Goal: Transaction & Acquisition: Obtain resource

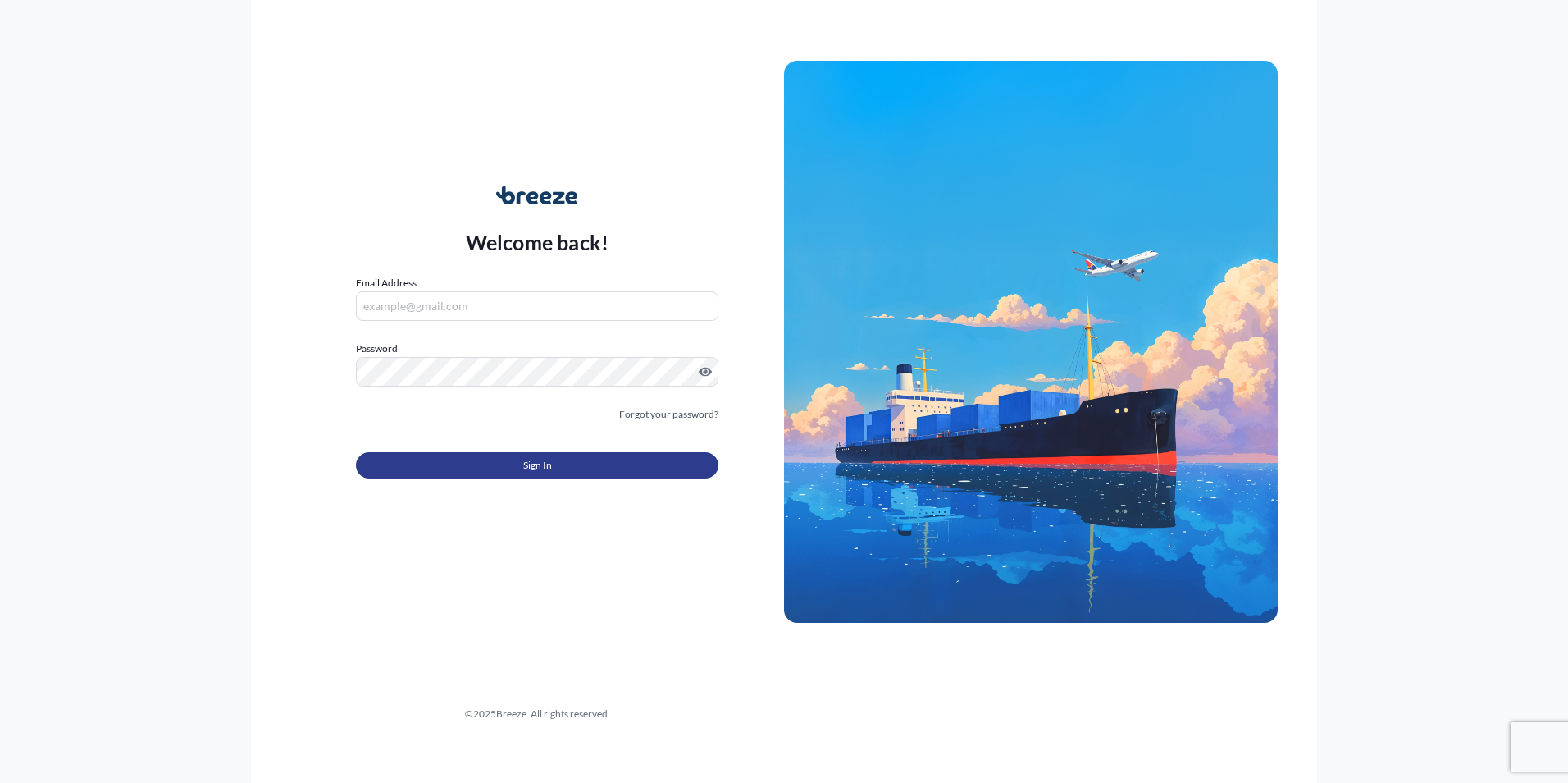
type input "[EMAIL_ADDRESS][DOMAIN_NAME]"
click at [462, 465] on button "Sign In" at bounding box center [537, 465] width 362 height 26
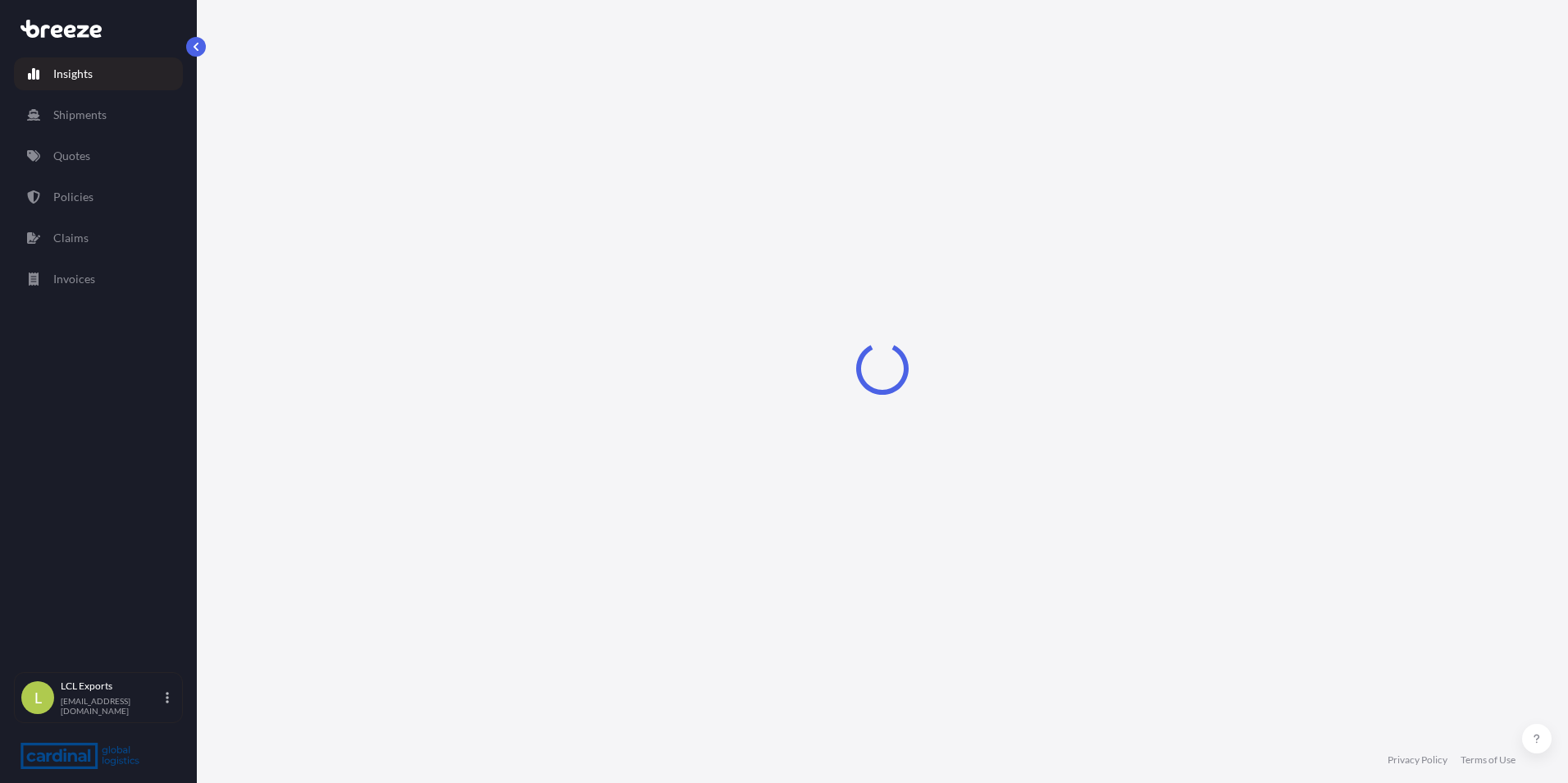
select select "2025"
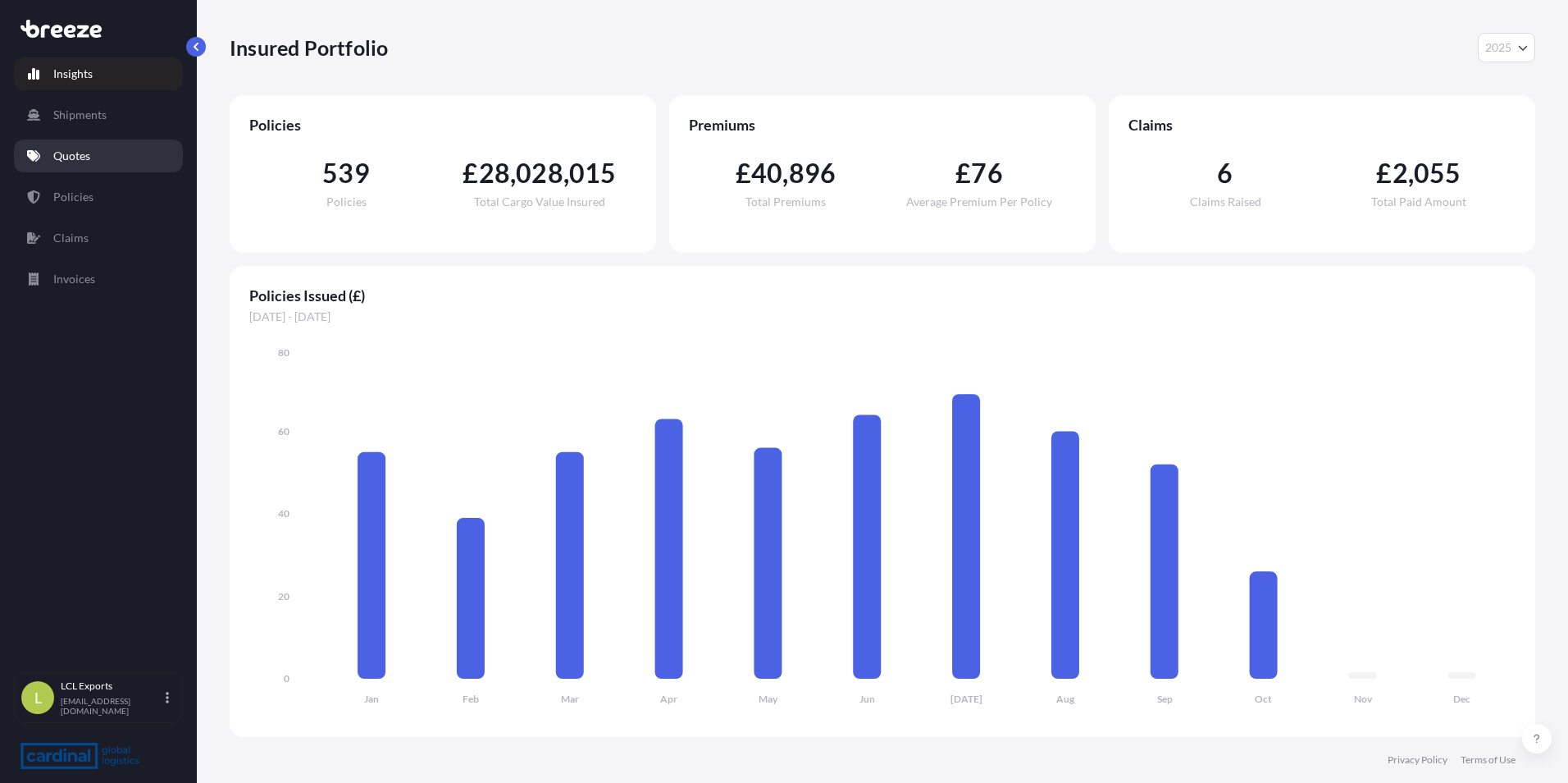
click at [100, 154] on link "Quotes" at bounding box center [98, 156] width 169 height 33
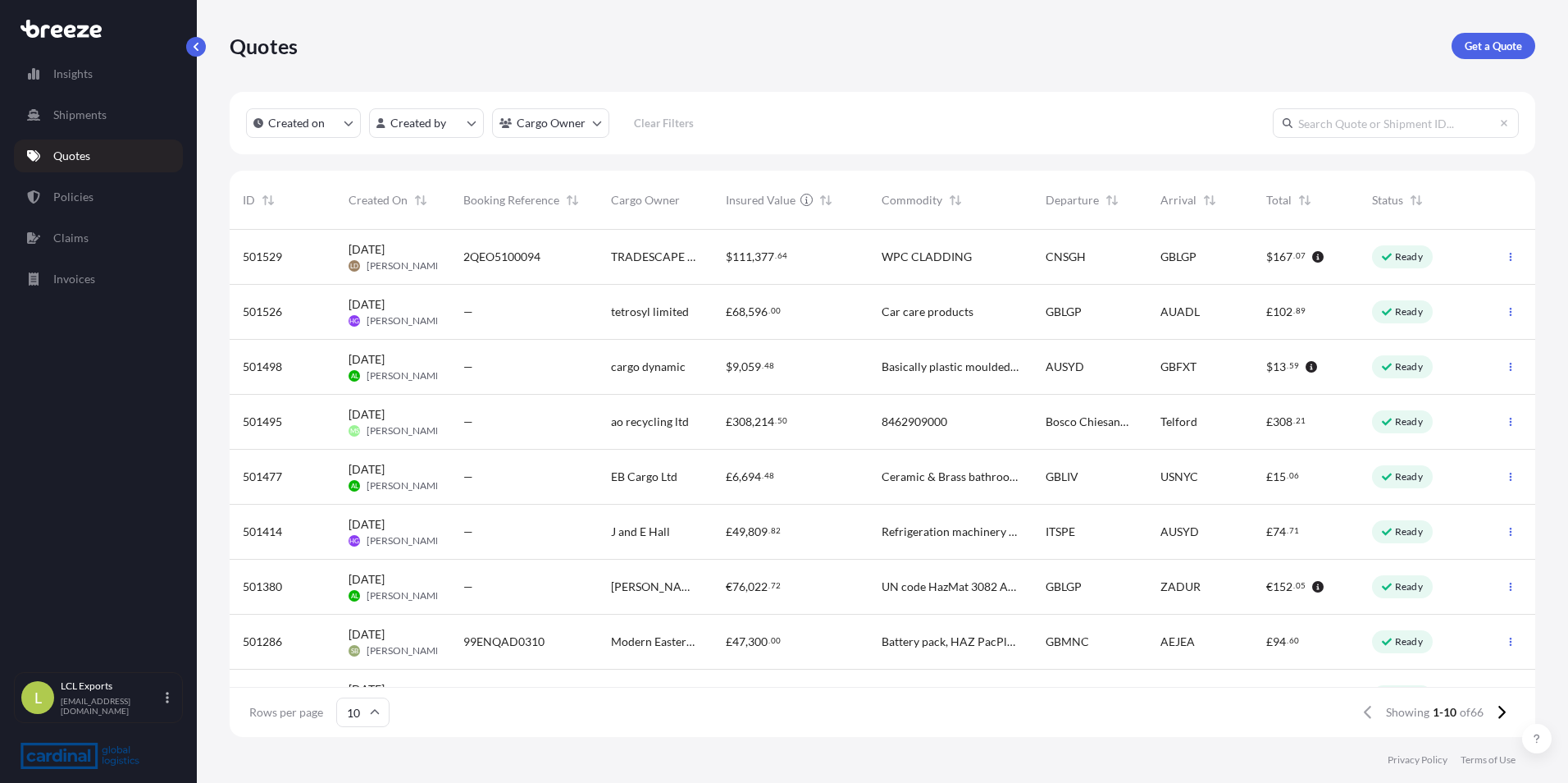
scroll to position [504, 1293]
click at [1511, 37] on link "Get a Quote" at bounding box center [1493, 46] width 83 height 26
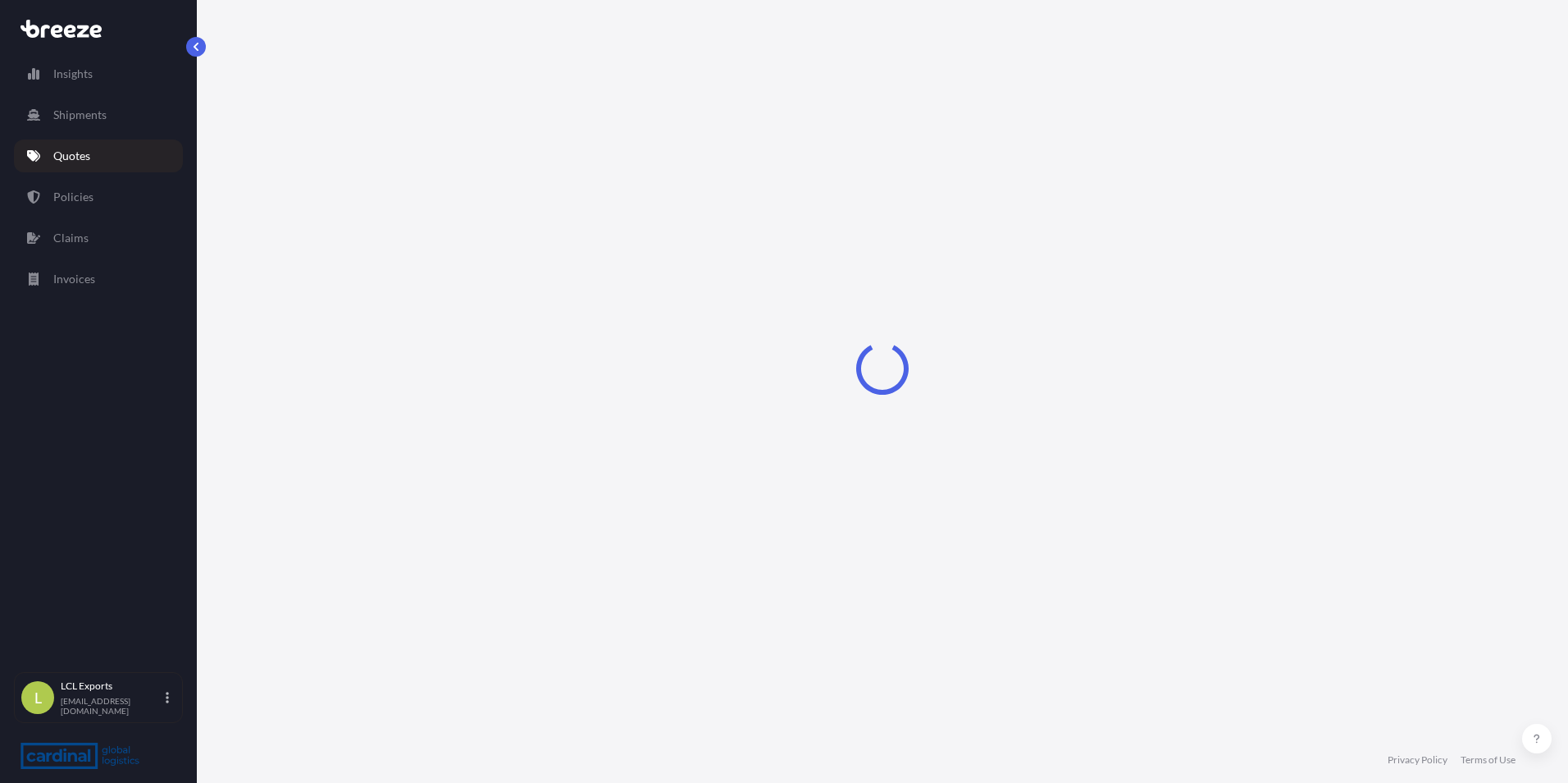
select select "Sea"
select select "1"
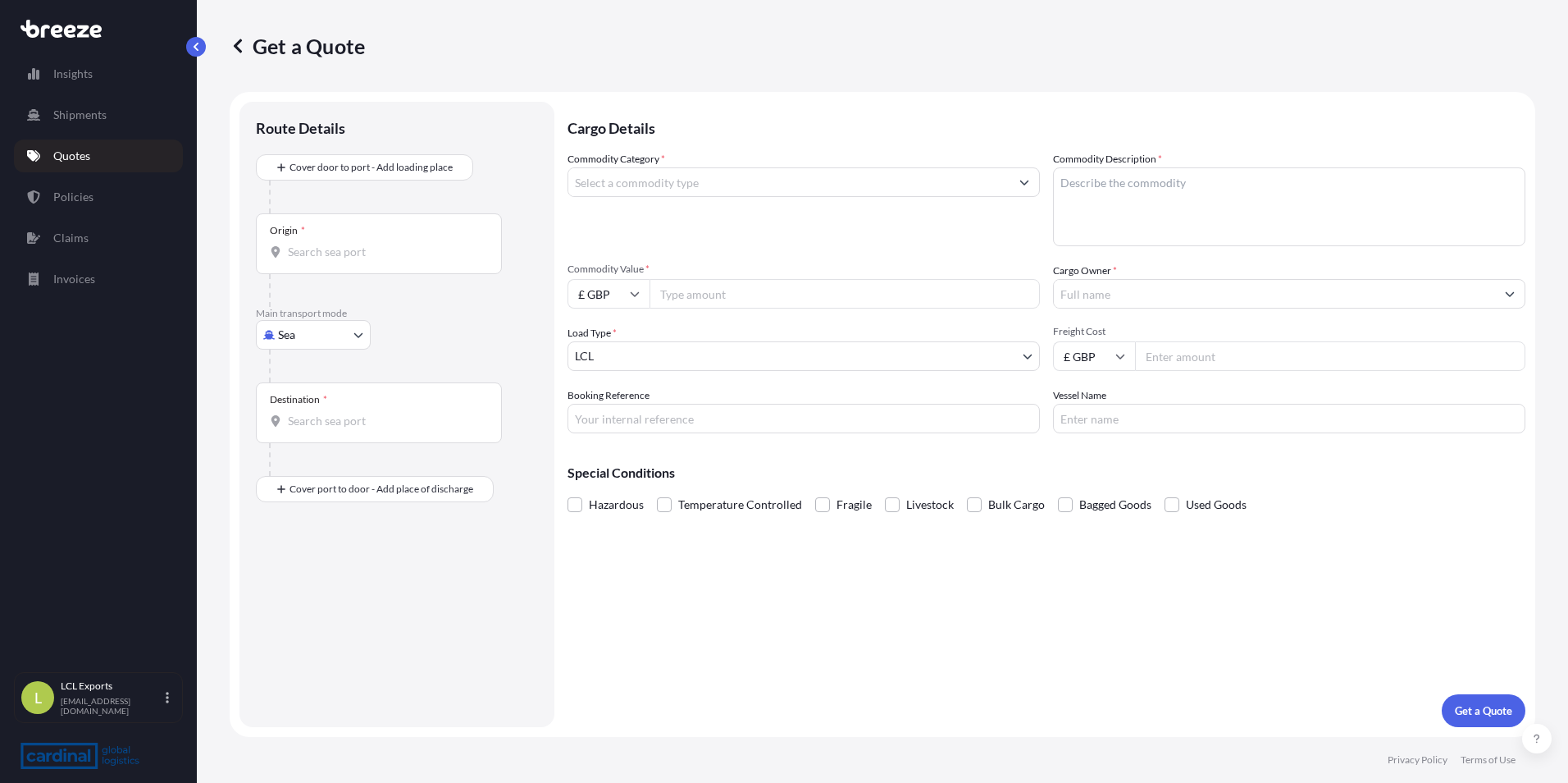
click at [767, 183] on input "Commodity Category *" at bounding box center [788, 183] width 441 height 30
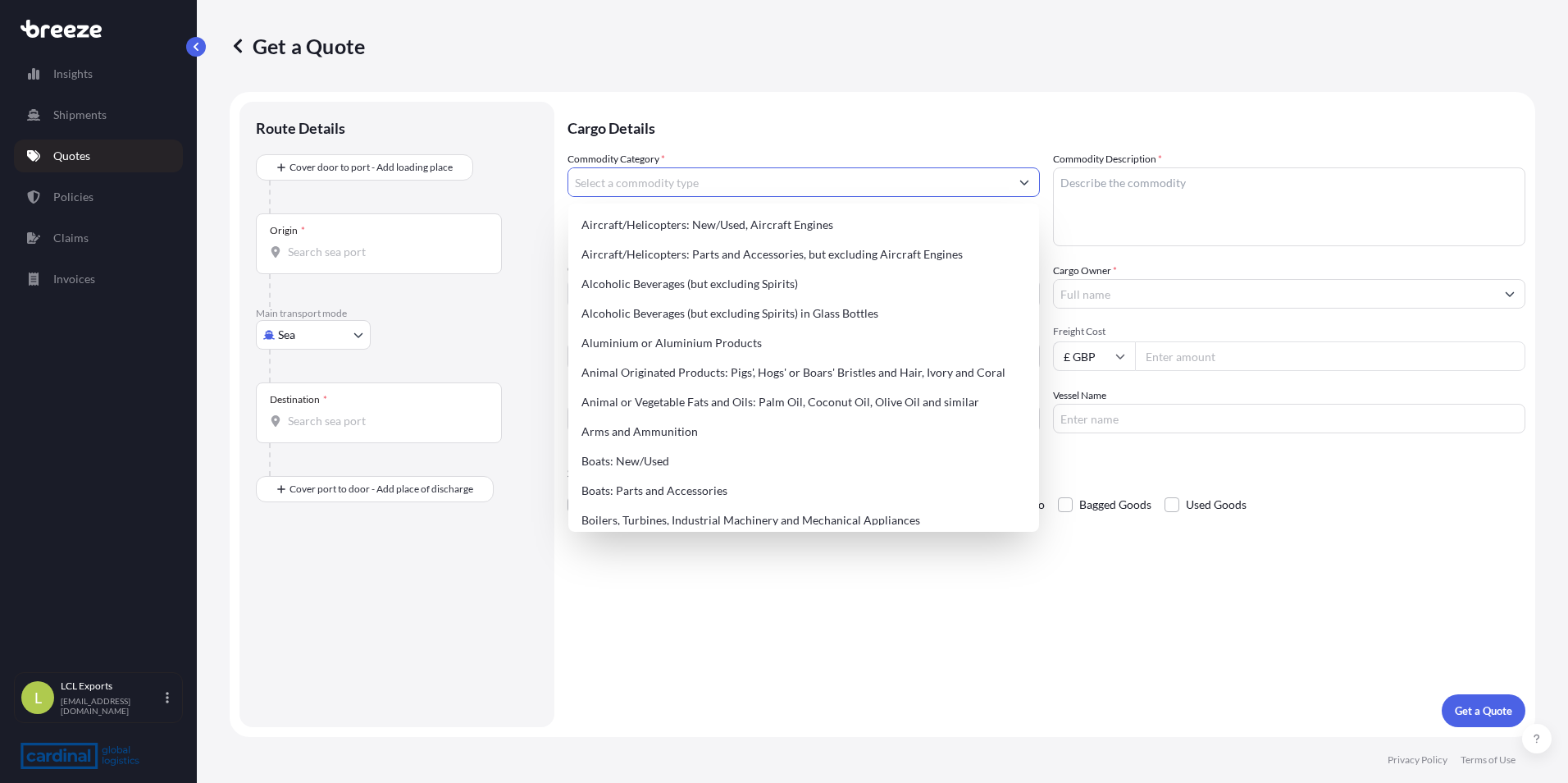
click at [1034, 176] on button "Show suggestions" at bounding box center [1025, 183] width 30 height 30
click at [1019, 181] on button "Show suggestions" at bounding box center [1025, 183] width 30 height 30
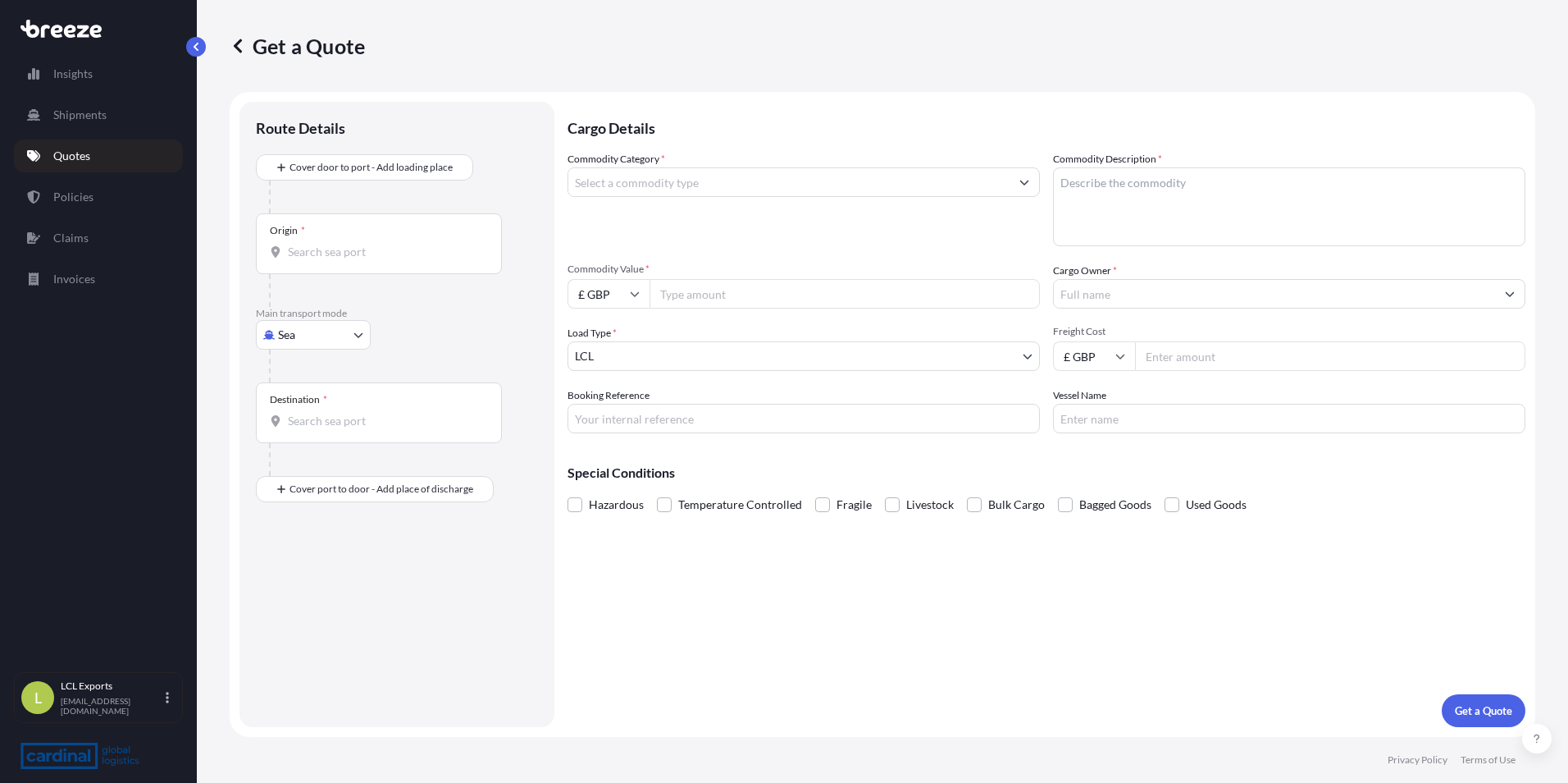
click at [1025, 168] on div at bounding box center [803, 183] width 472 height 30
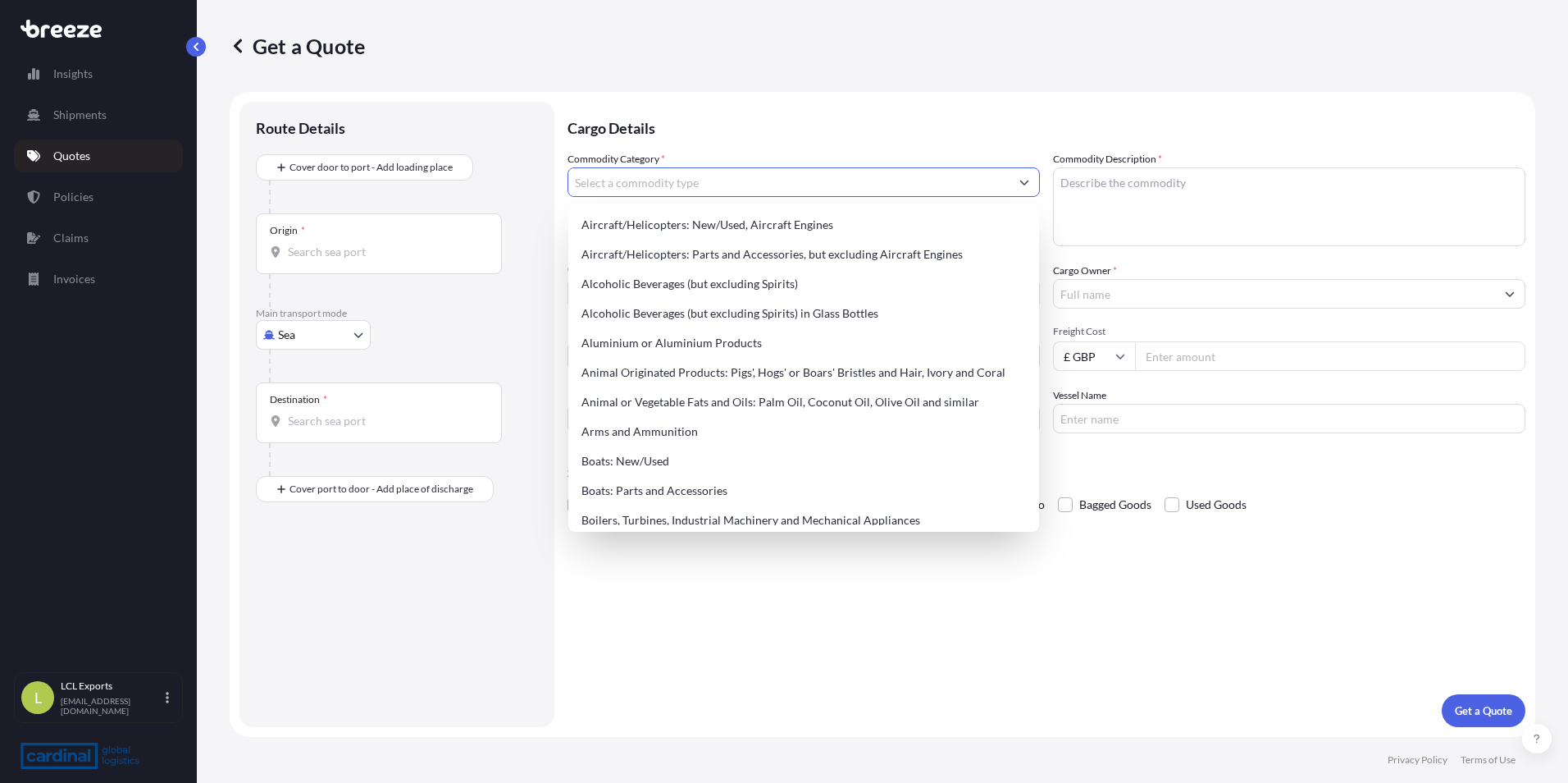
click at [1020, 183] on icon "Show suggestions" at bounding box center [1025, 183] width 10 height 10
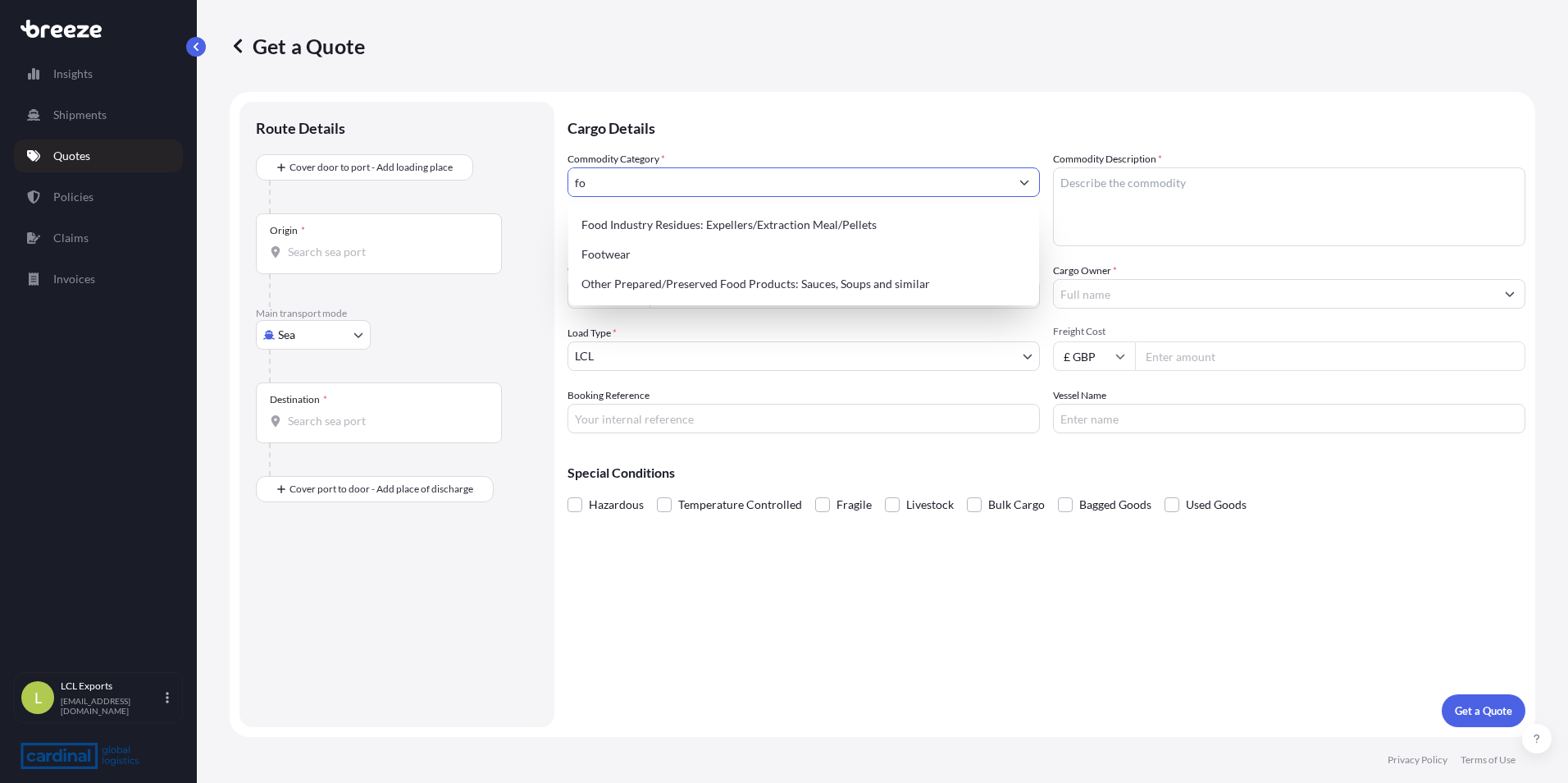
type input "f"
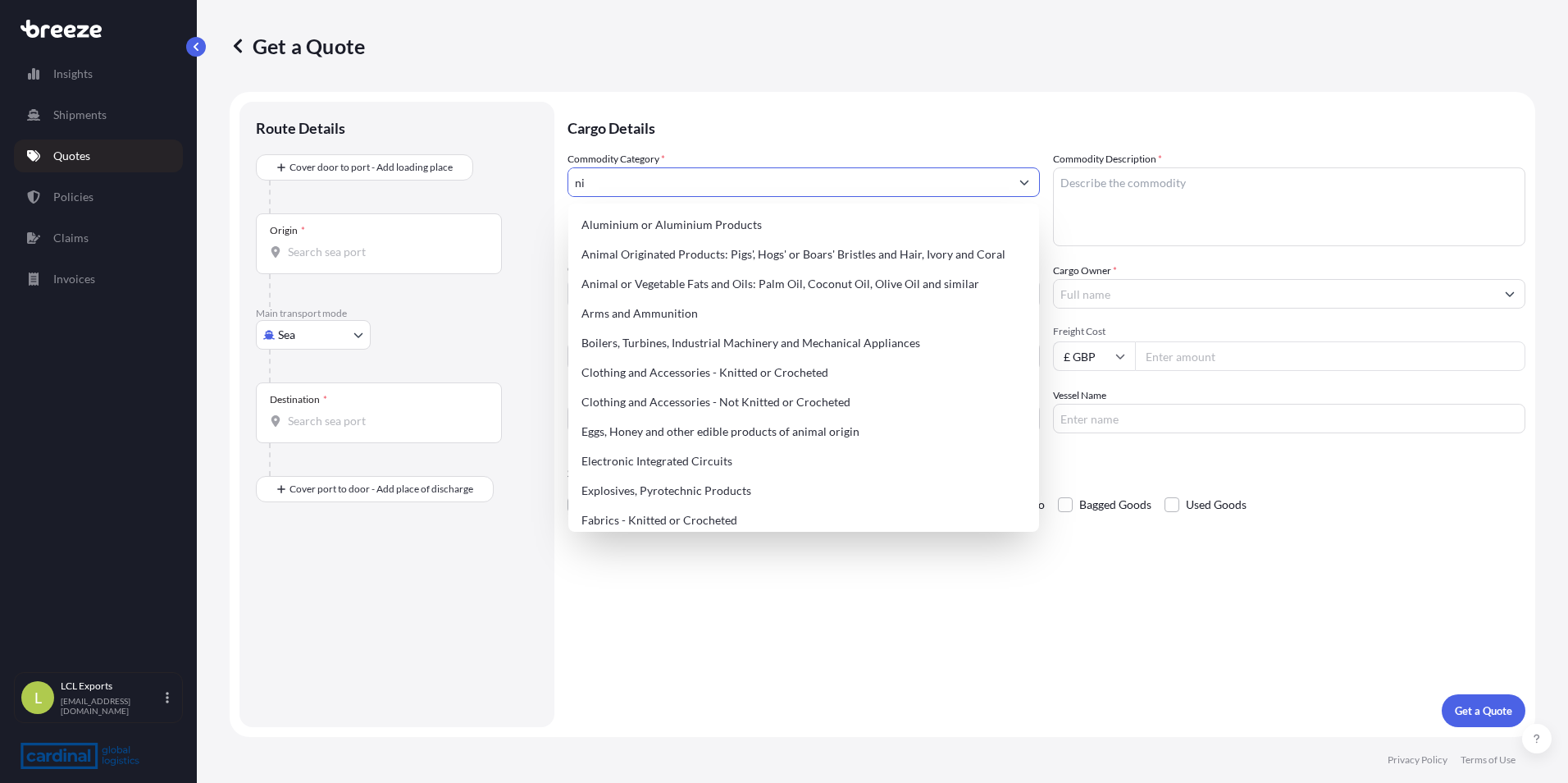
type input "n"
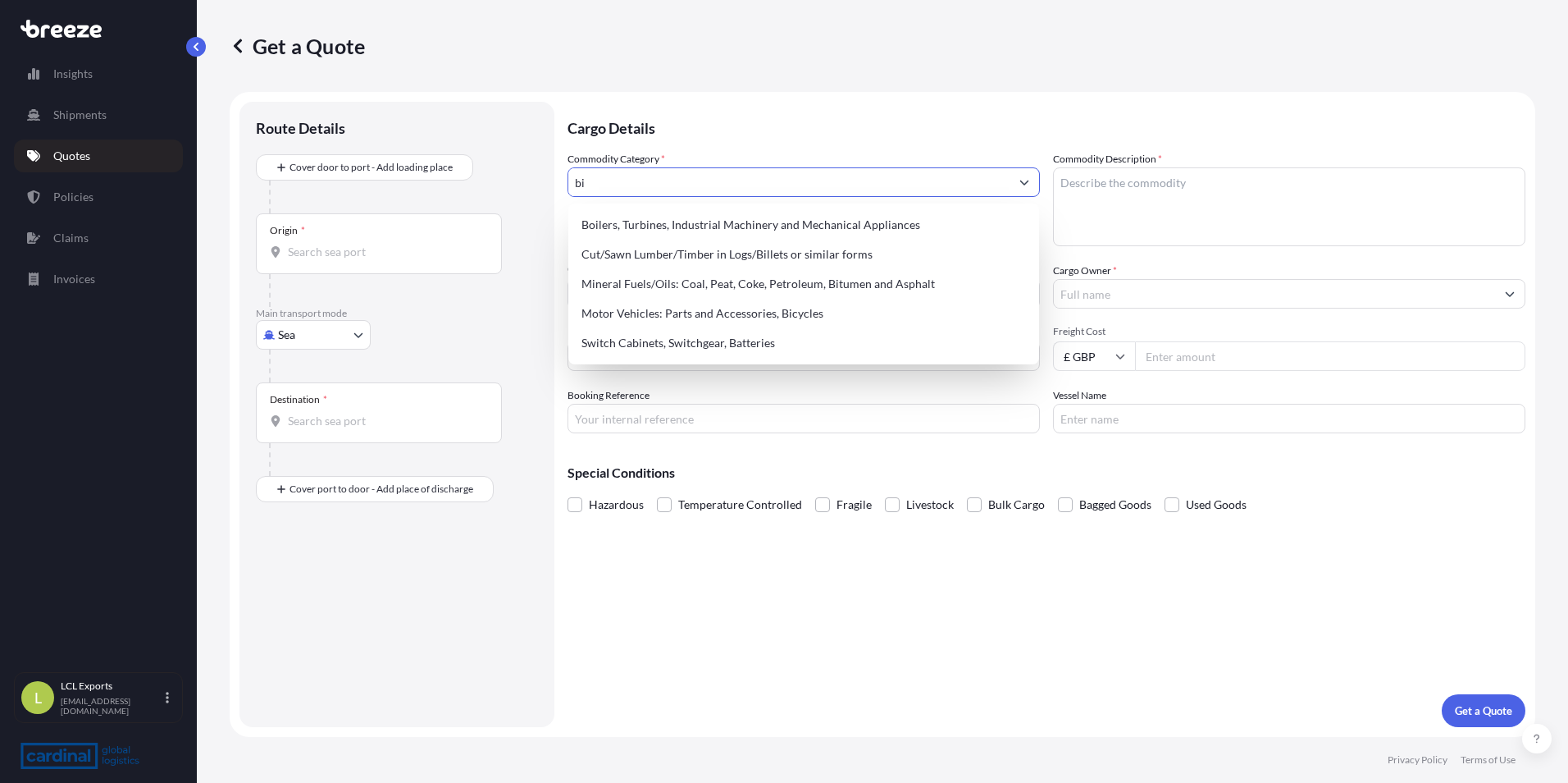
type input "b"
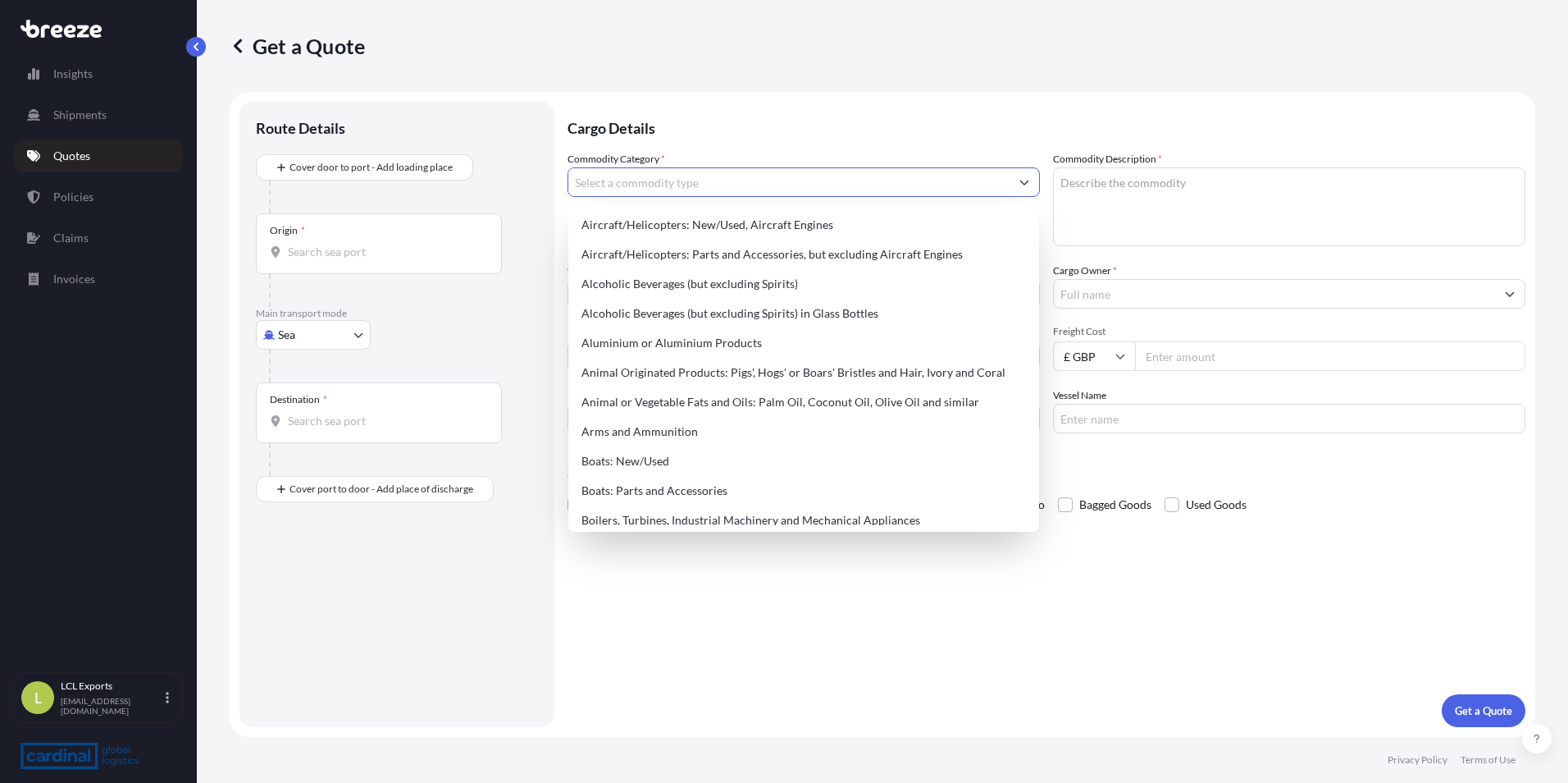
type input "g"
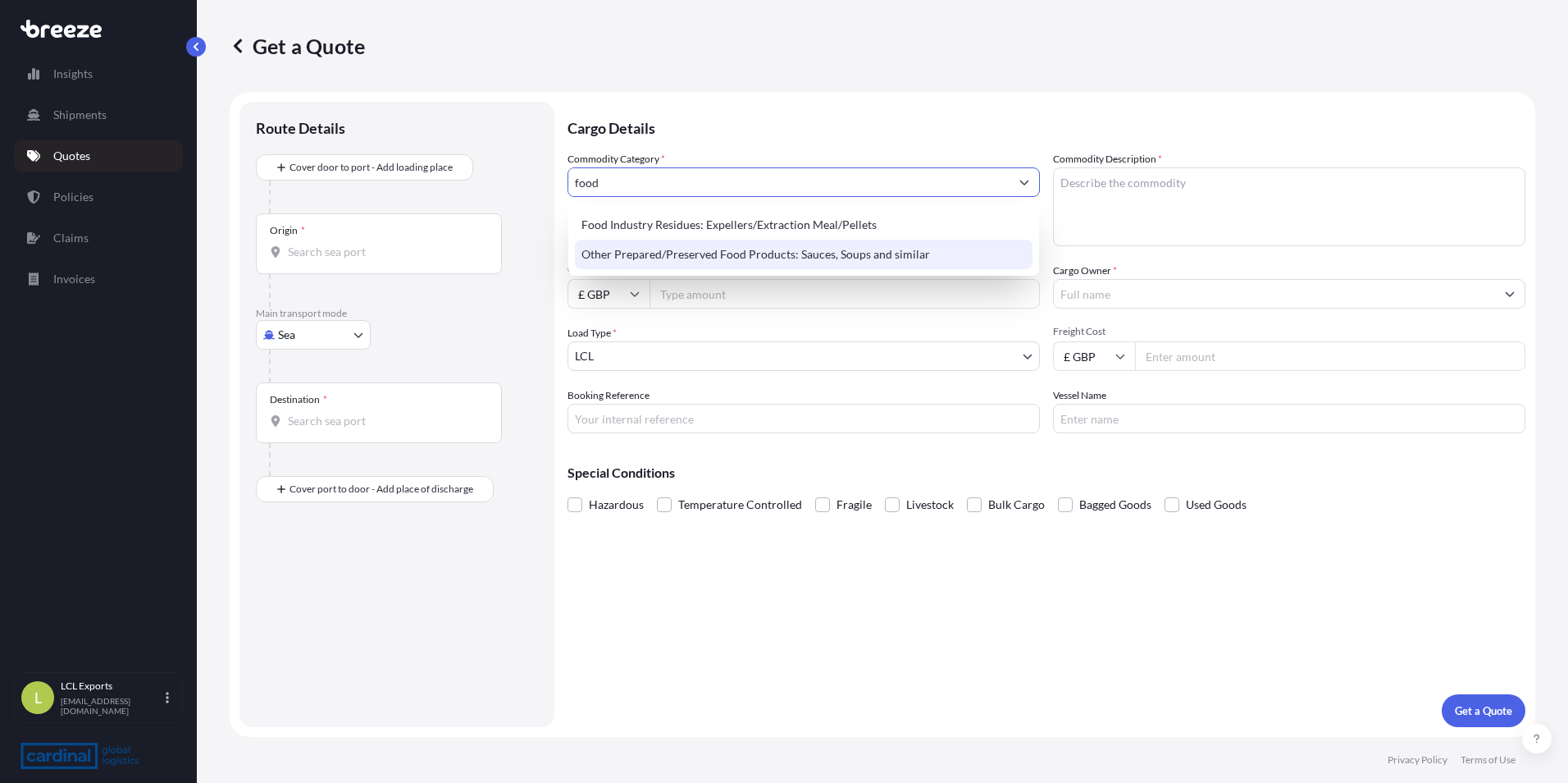
click at [675, 254] on div "Other Prepared/Preserved Food Products: Sauces, Soups and similar" at bounding box center [803, 254] width 457 height 30
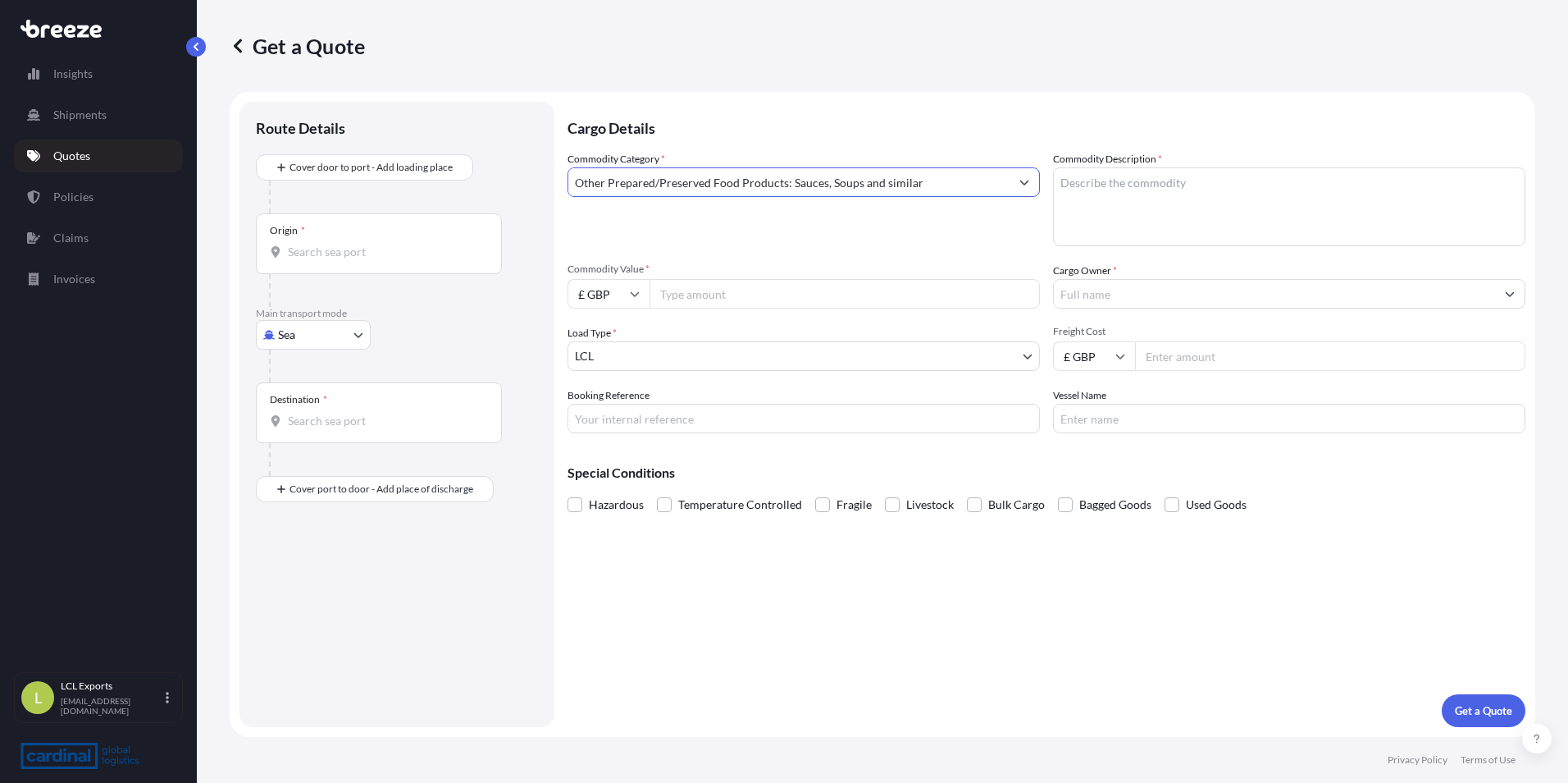
type input "Other Prepared/Preserved Food Products: Sauces, Soups and similar"
click at [1248, 201] on textarea "Commodity Description *" at bounding box center [1289, 206] width 472 height 78
paste textarea "SHORTBREAD & BISCUITS"
type textarea "SHORTBREAD & BISCUITS"
drag, startPoint x: 642, startPoint y: 303, endPoint x: 630, endPoint y: 303, distance: 12.0
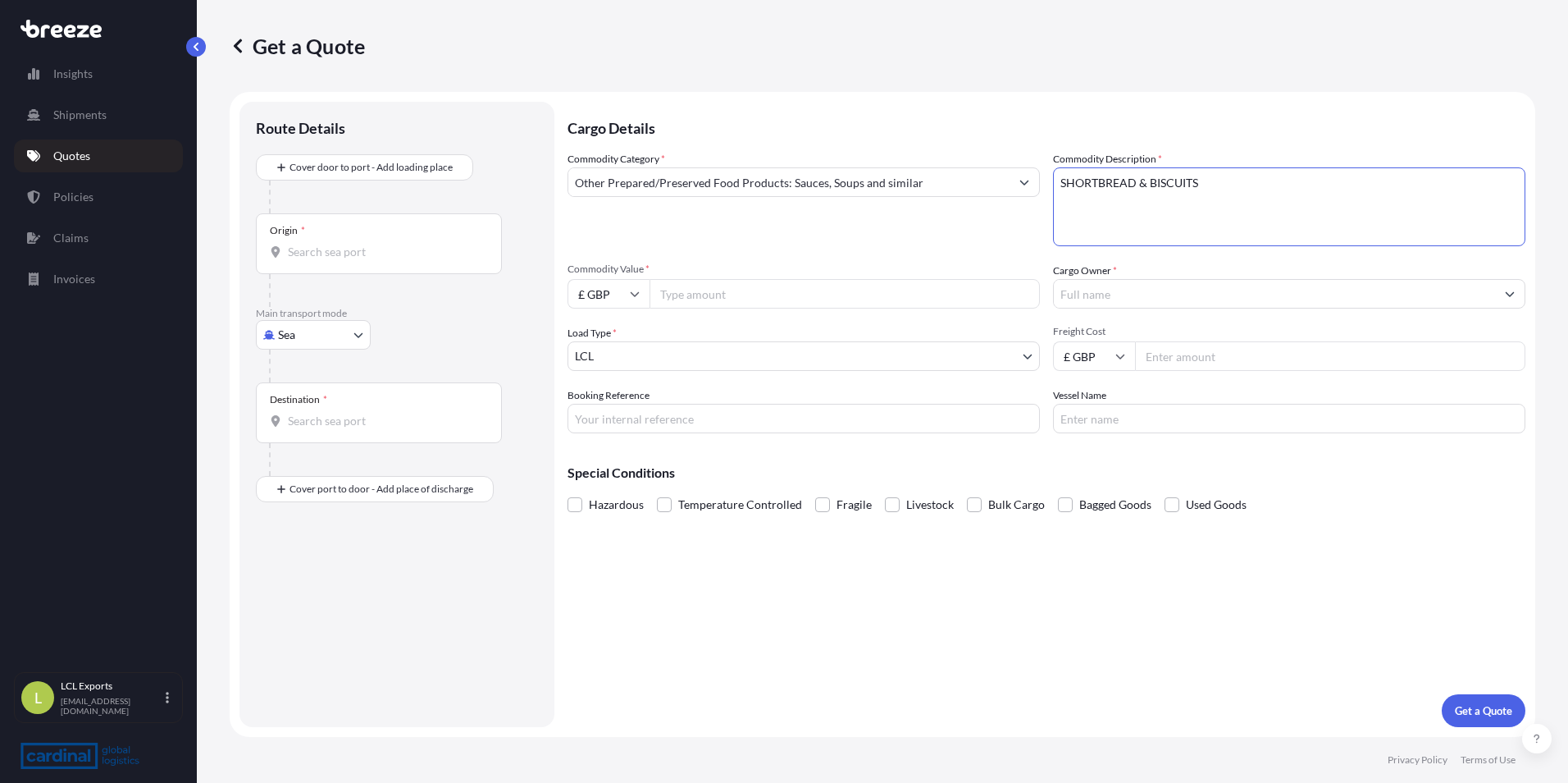
click at [632, 304] on input "£ GBP" at bounding box center [608, 294] width 82 height 30
click at [611, 412] on div "$ USD" at bounding box center [608, 407] width 68 height 31
type input "$ USD"
click at [717, 296] on input "Commodity Value *" at bounding box center [845, 294] width 391 height 30
type input "9213.91"
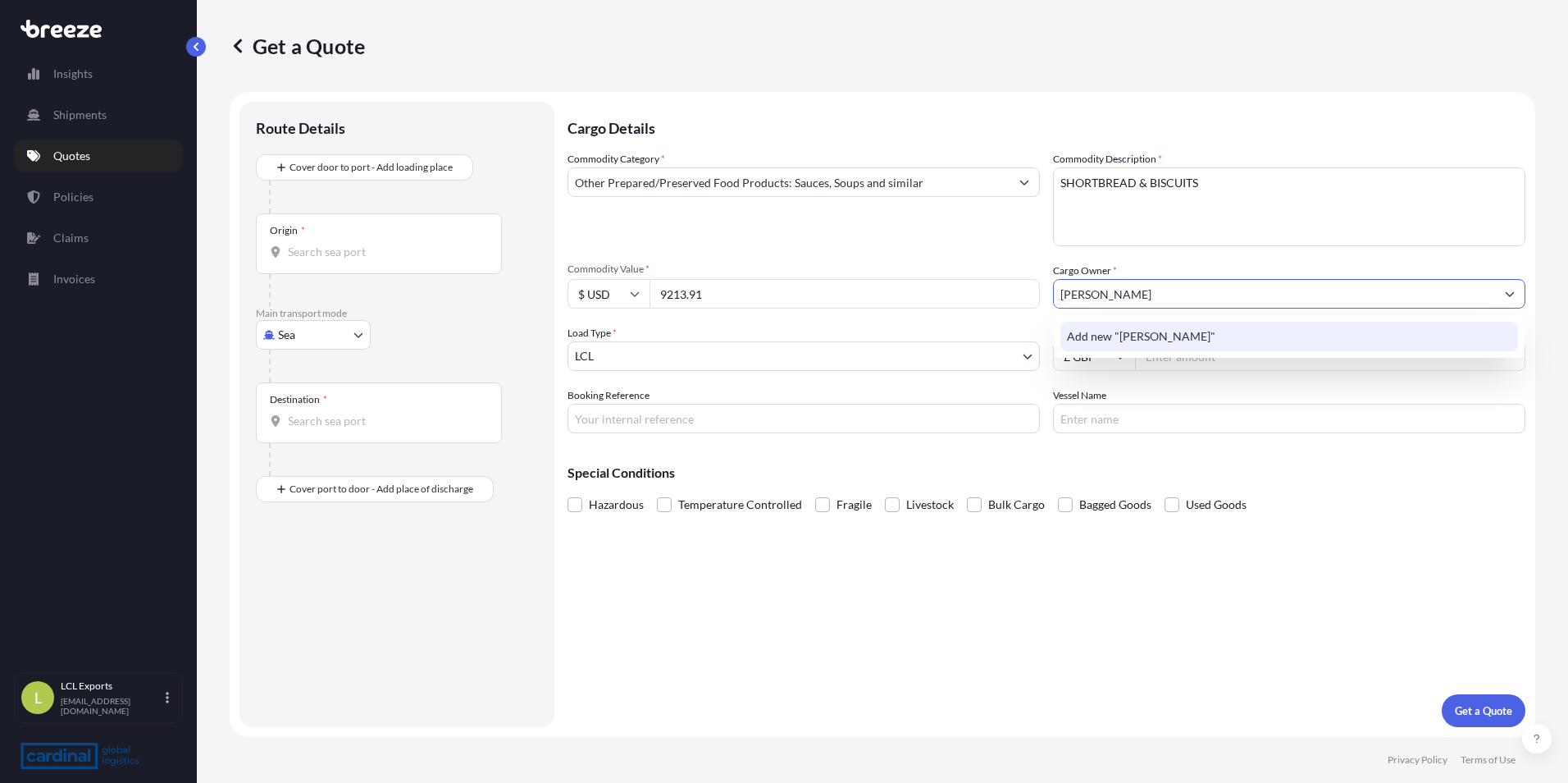
click at [1125, 333] on span "Add new "[PERSON_NAME]"" at bounding box center [1142, 336] width 149 height 17
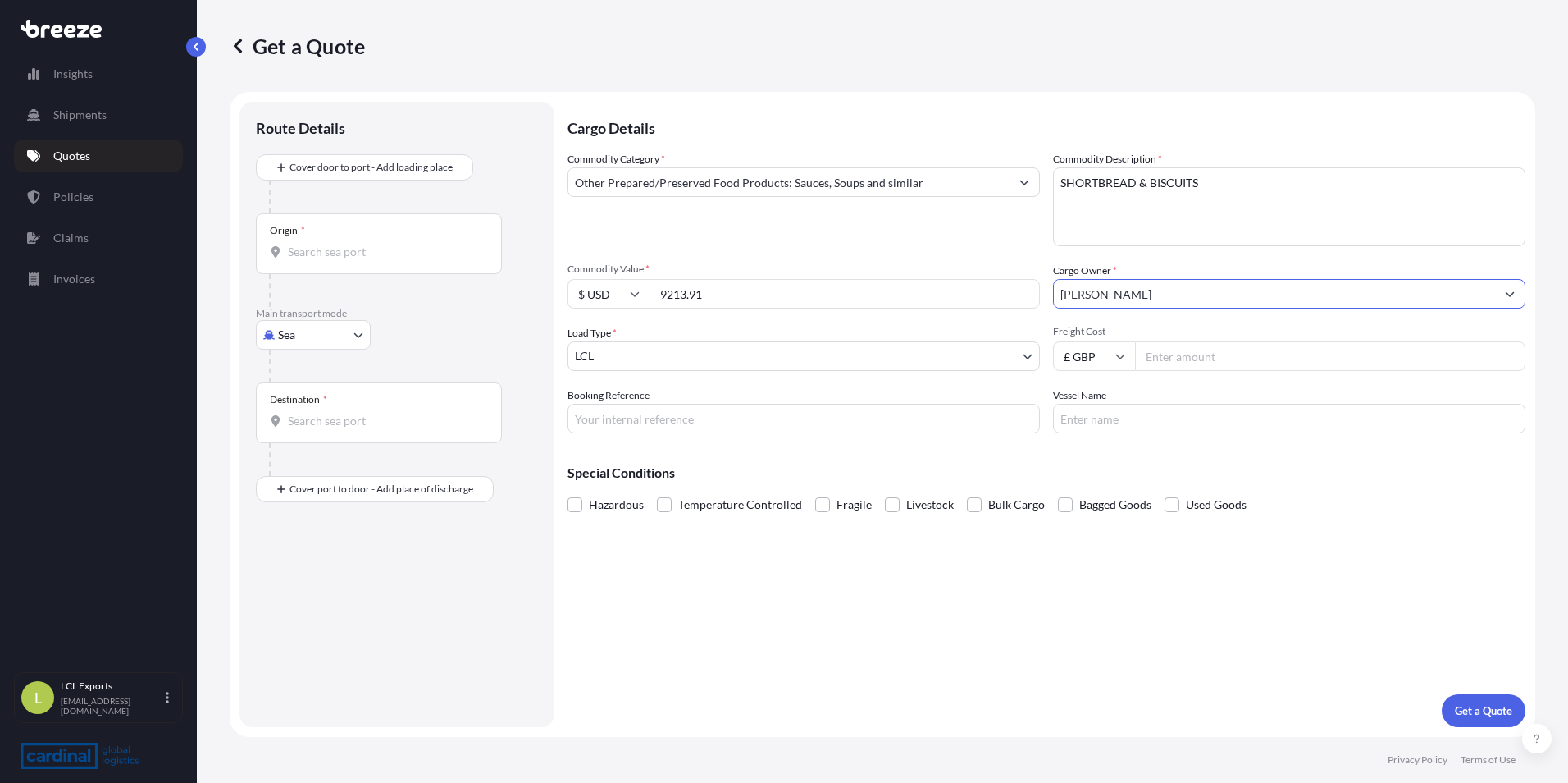
click at [1119, 293] on input "[PERSON_NAME]" at bounding box center [1273, 294] width 441 height 30
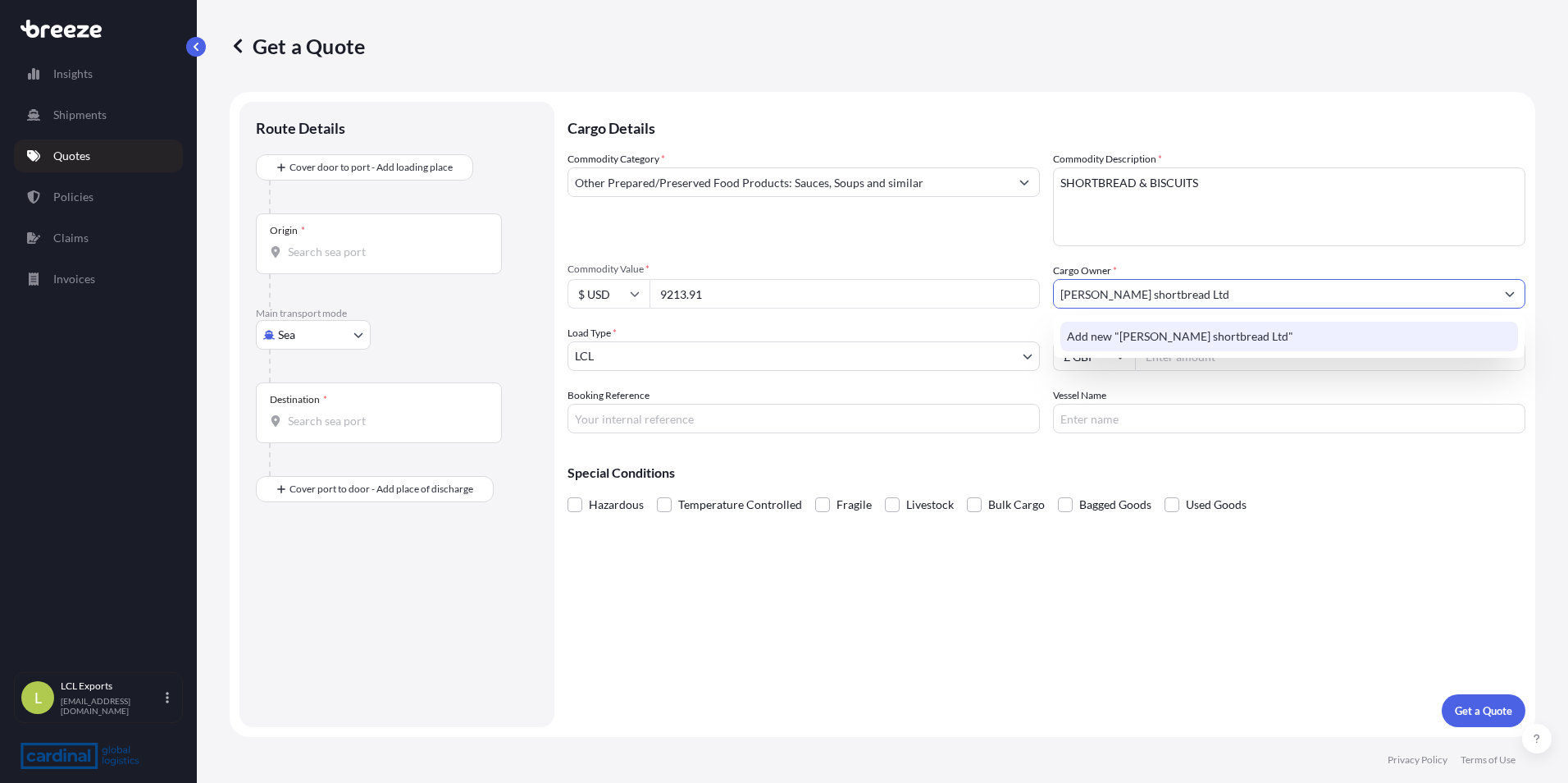
click at [1064, 288] on input "[PERSON_NAME] shortbread Ltd" at bounding box center [1273, 294] width 441 height 30
drag, startPoint x: 1103, startPoint y: 295, endPoint x: 1152, endPoint y: 259, distance: 60.8
click at [1102, 295] on input "[PERSON_NAME] shortbread Ltd" at bounding box center [1273, 294] width 441 height 30
click at [1096, 293] on input "[PERSON_NAME] Shortbread Ltd" at bounding box center [1273, 294] width 441 height 30
click at [1199, 335] on span "Add new "[PERSON_NAME] Shortbread Ltd"" at bounding box center [1180, 336] width 227 height 17
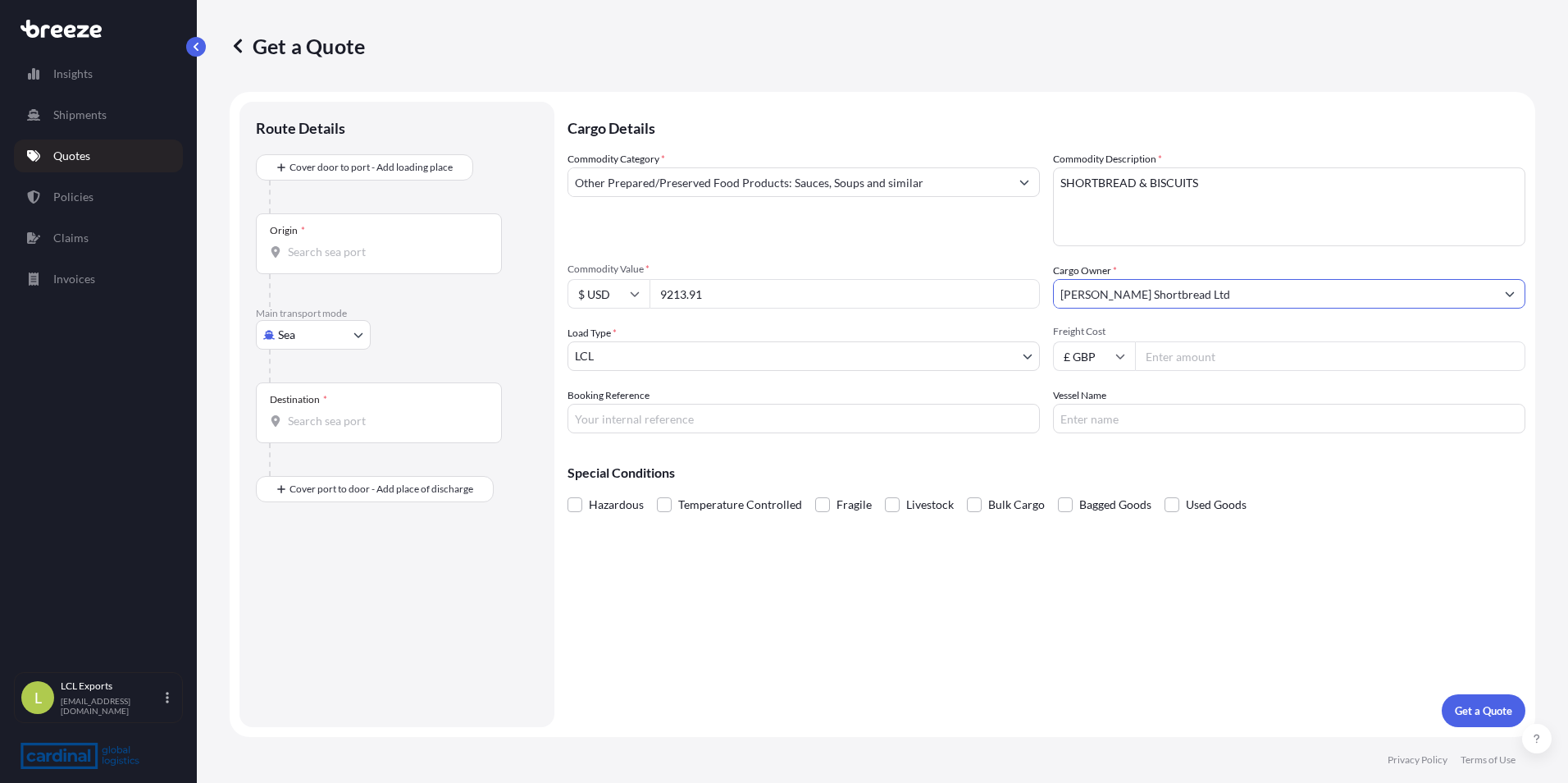
type input "[PERSON_NAME] Shortbread Ltd"
click at [1172, 360] on input "Freight Cost" at bounding box center [1330, 356] width 391 height 30
type input "212.04"
click at [644, 429] on input "Booking Reference" at bounding box center [803, 419] width 472 height 30
type input "3CEF5100039"
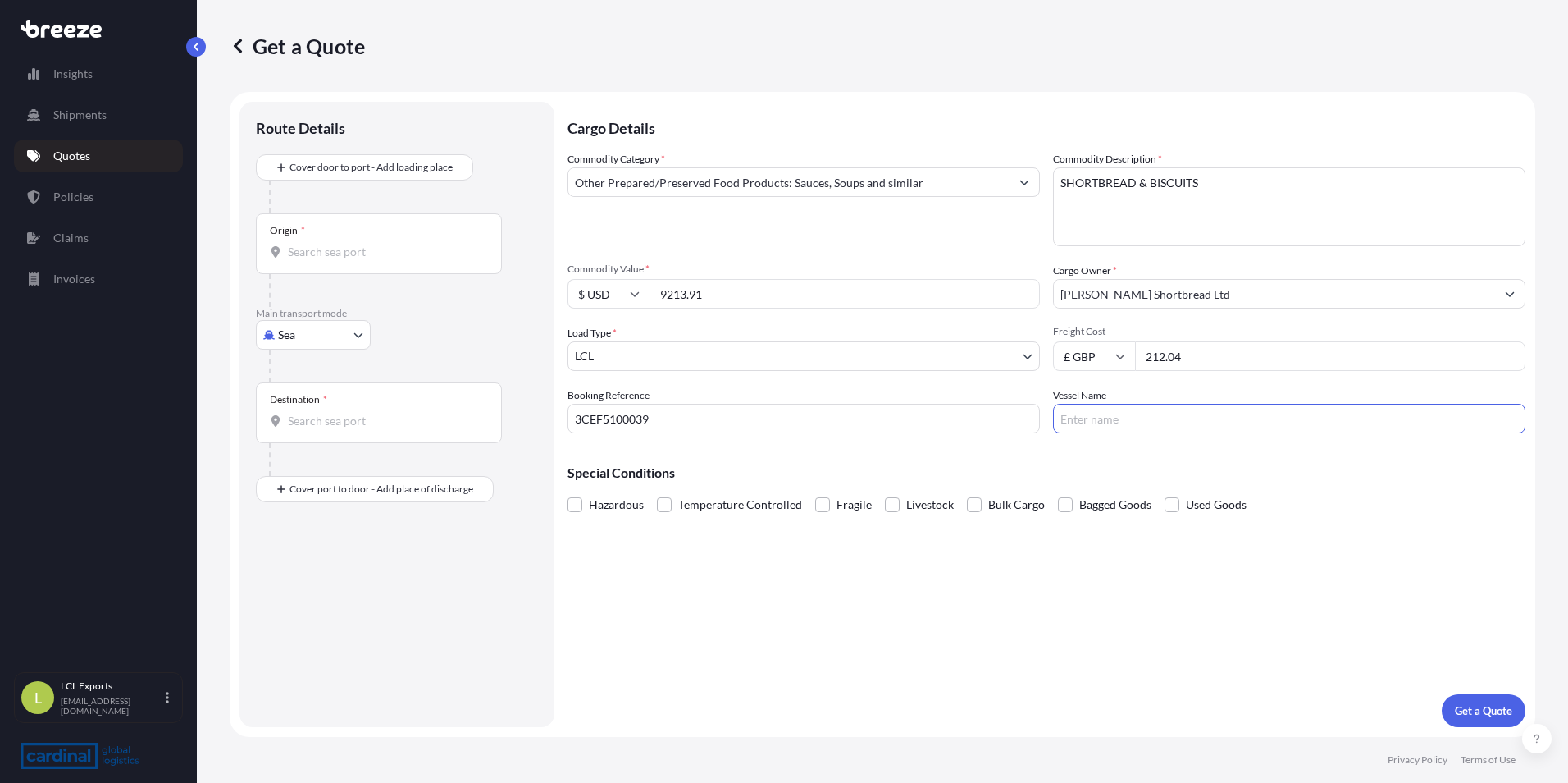
click at [1101, 415] on input "Vessel Name" at bounding box center [1289, 419] width 472 height 30
type input "h"
click at [1111, 424] on input "HMM COPENHAGEN" at bounding box center [1289, 419] width 472 height 30
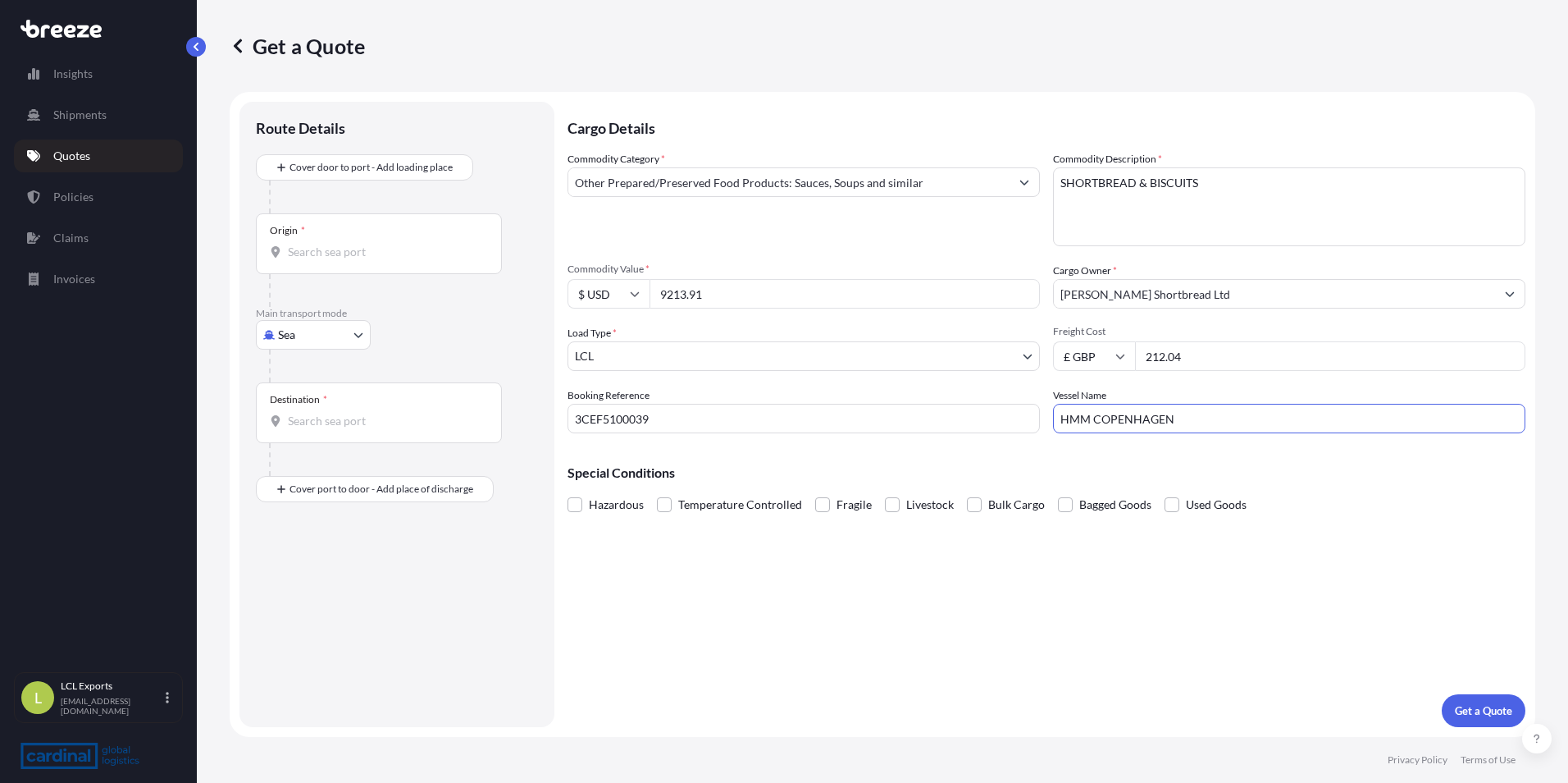
type input "HMM COPENHAGEN"
click at [314, 252] on input "Origin *" at bounding box center [384, 252] width 193 height 17
type input "GBSOU - [GEOGRAPHIC_DATA], [GEOGRAPHIC_DATA]"
click at [305, 430] on input "Destination *" at bounding box center [384, 427] width 193 height 17
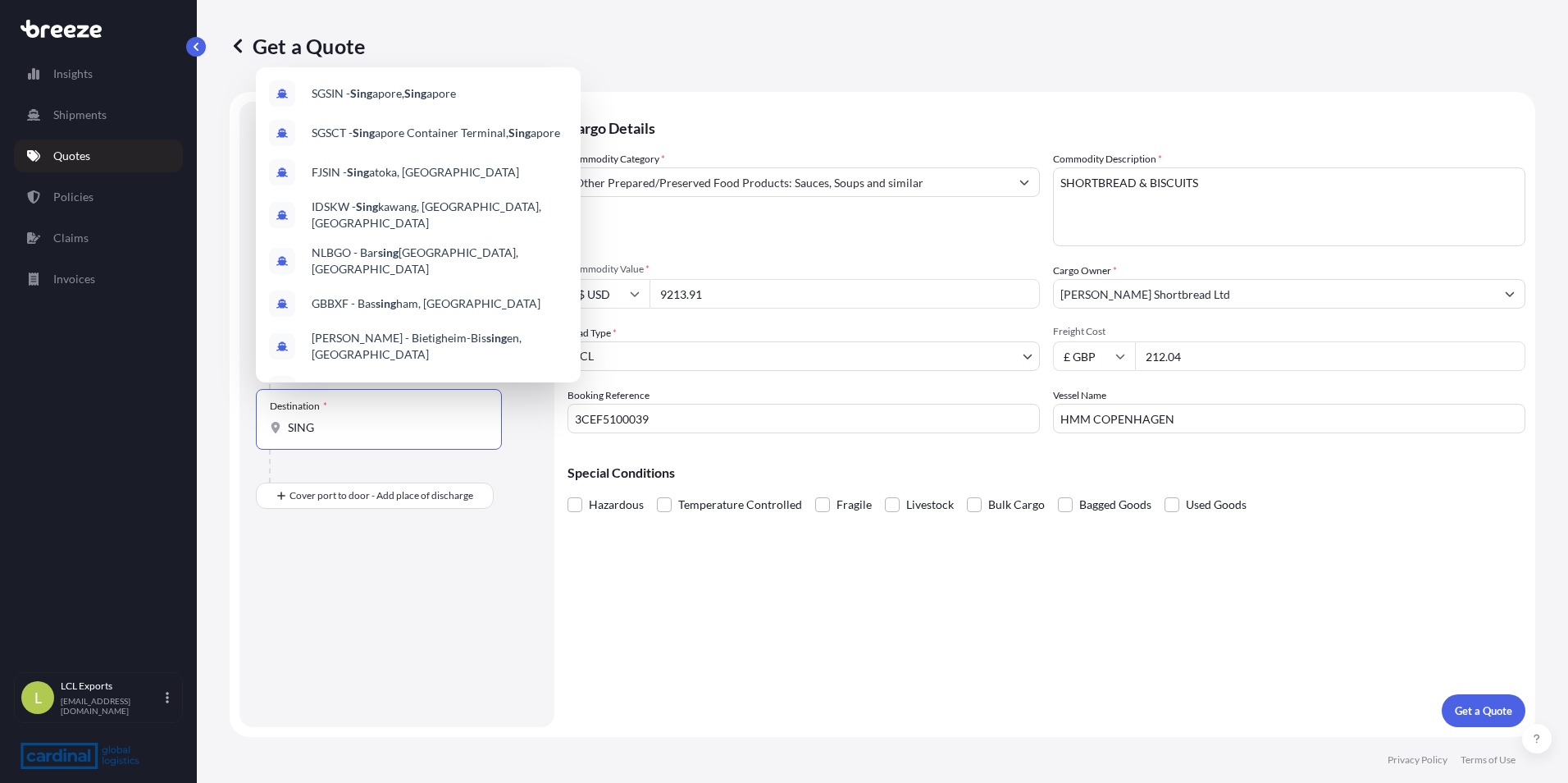
click at [305, 430] on input "SING" at bounding box center [384, 427] width 193 height 17
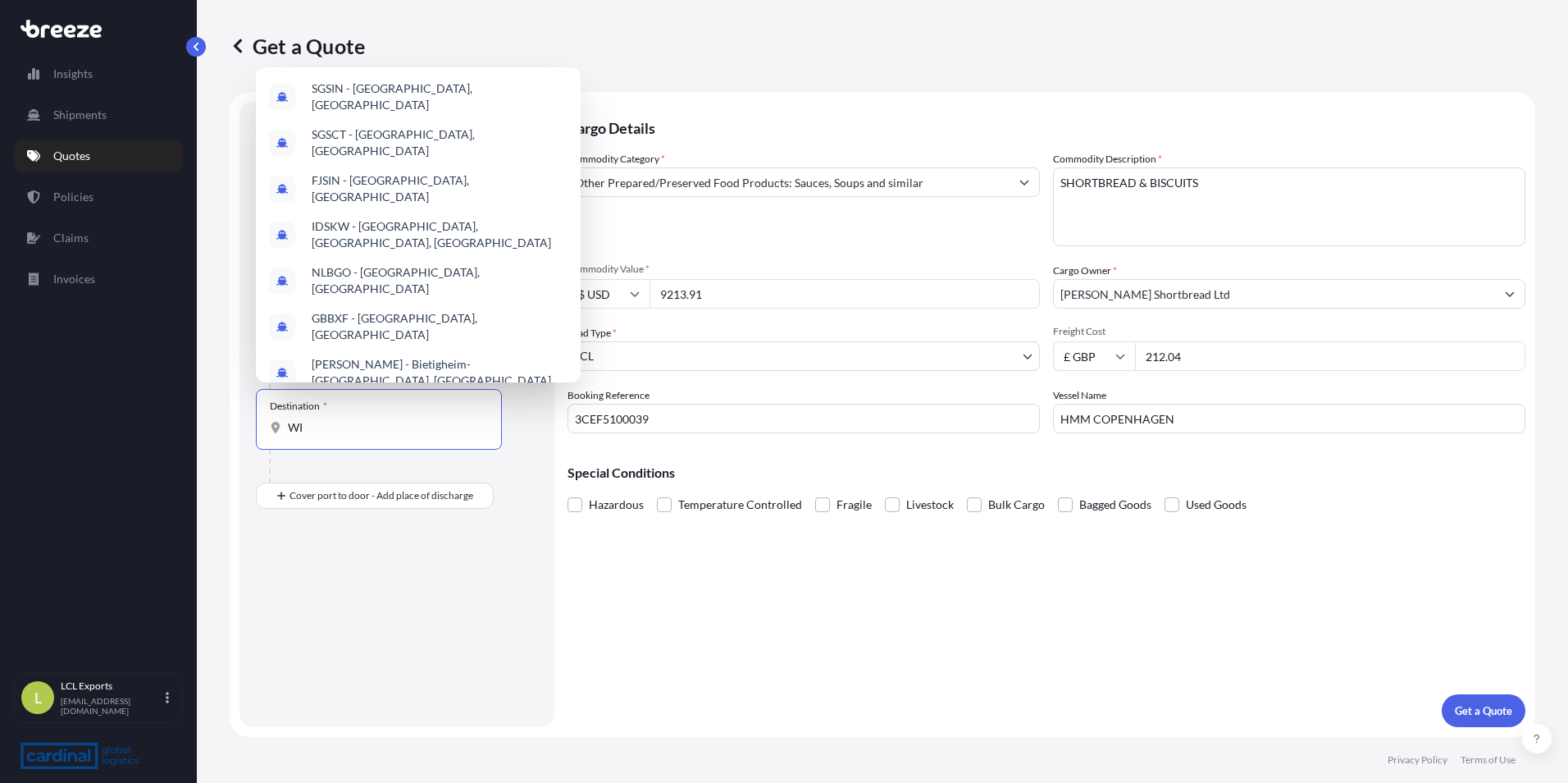
type input "W"
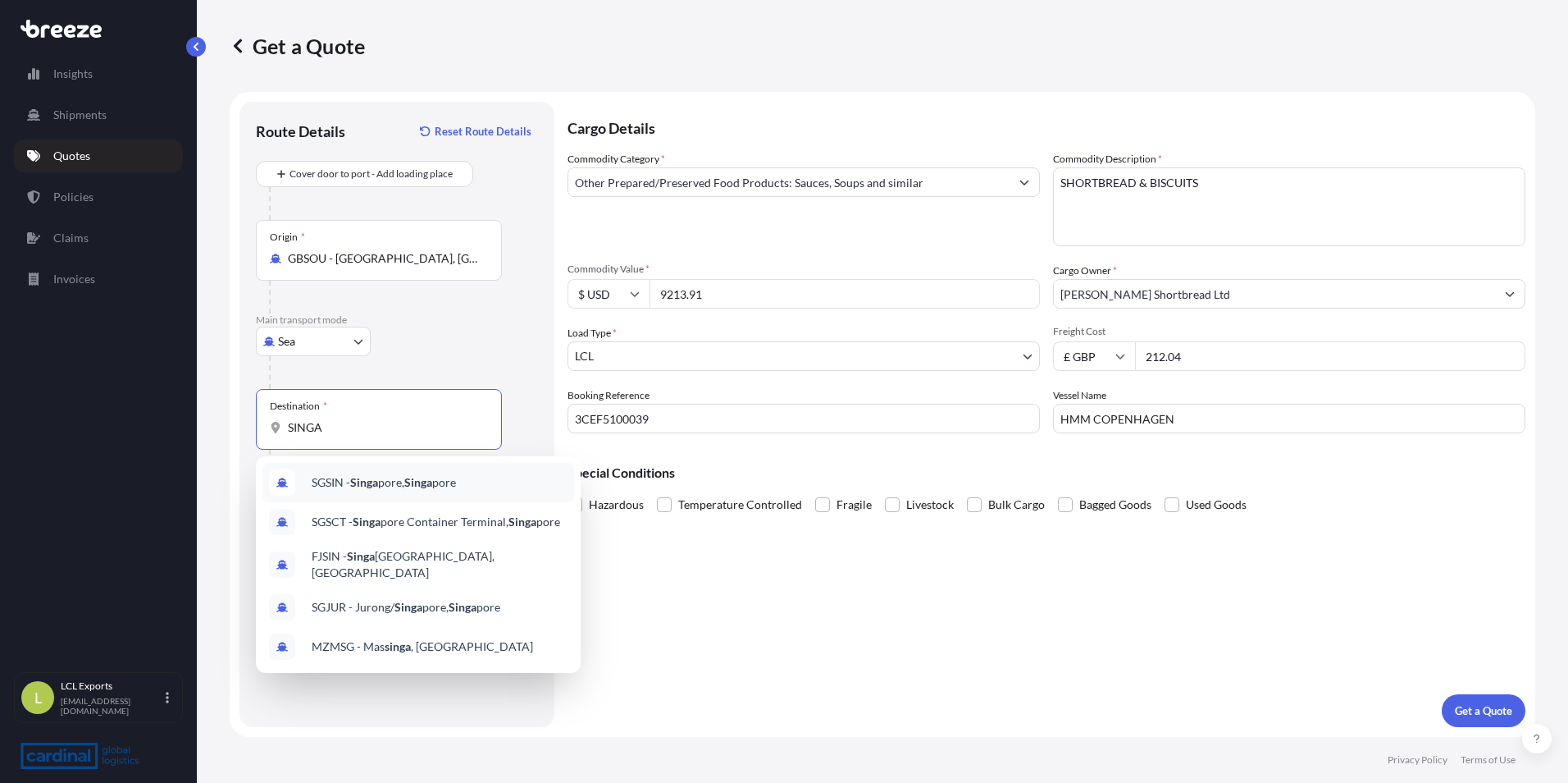
click at [400, 485] on span "SGSIN - Singa pore, Singa pore" at bounding box center [384, 482] width 145 height 17
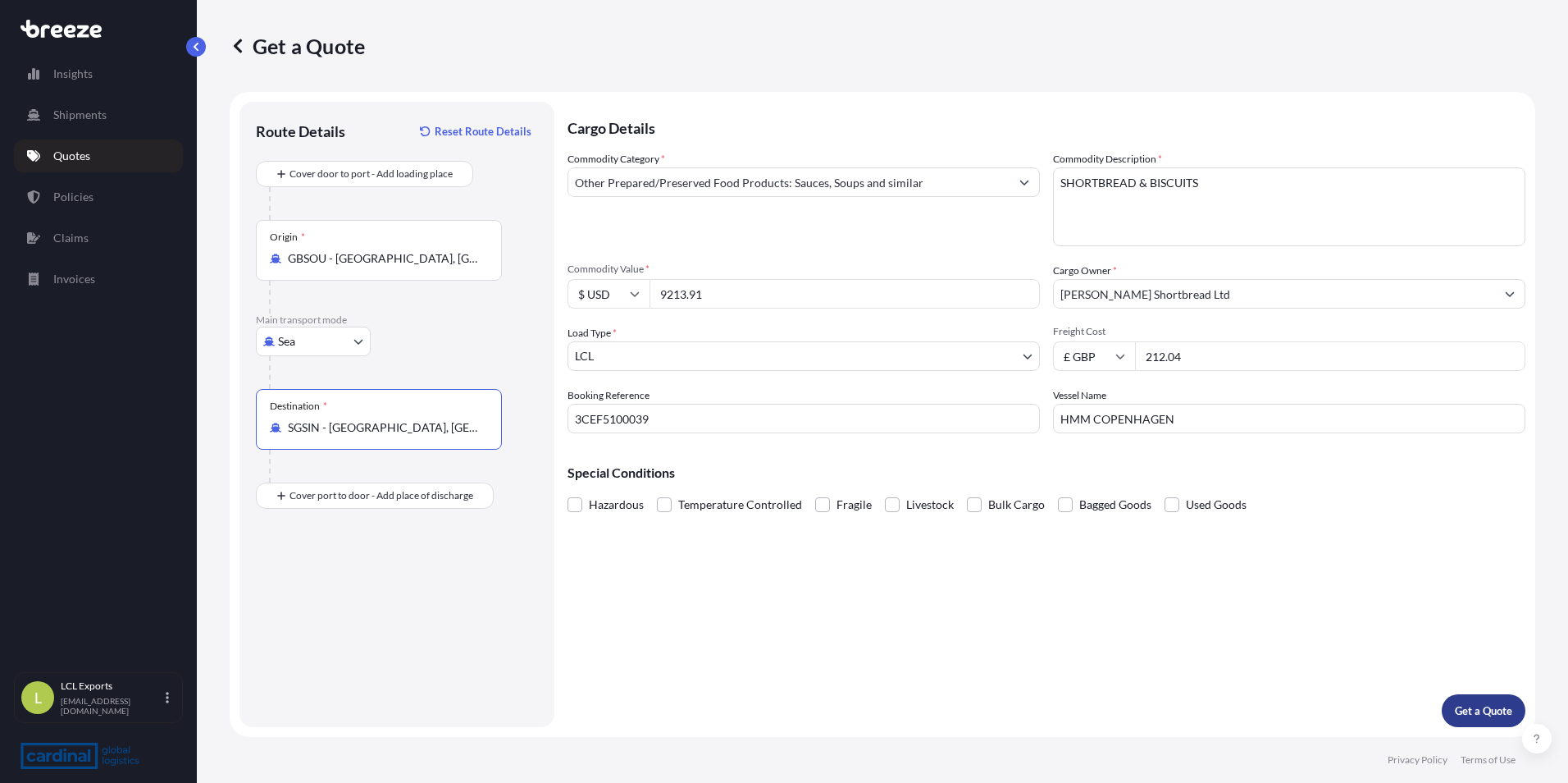
type input "SGSIN - [GEOGRAPHIC_DATA], [GEOGRAPHIC_DATA]"
click at [1496, 706] on p "Get a Quote" at bounding box center [1484, 711] width 58 height 17
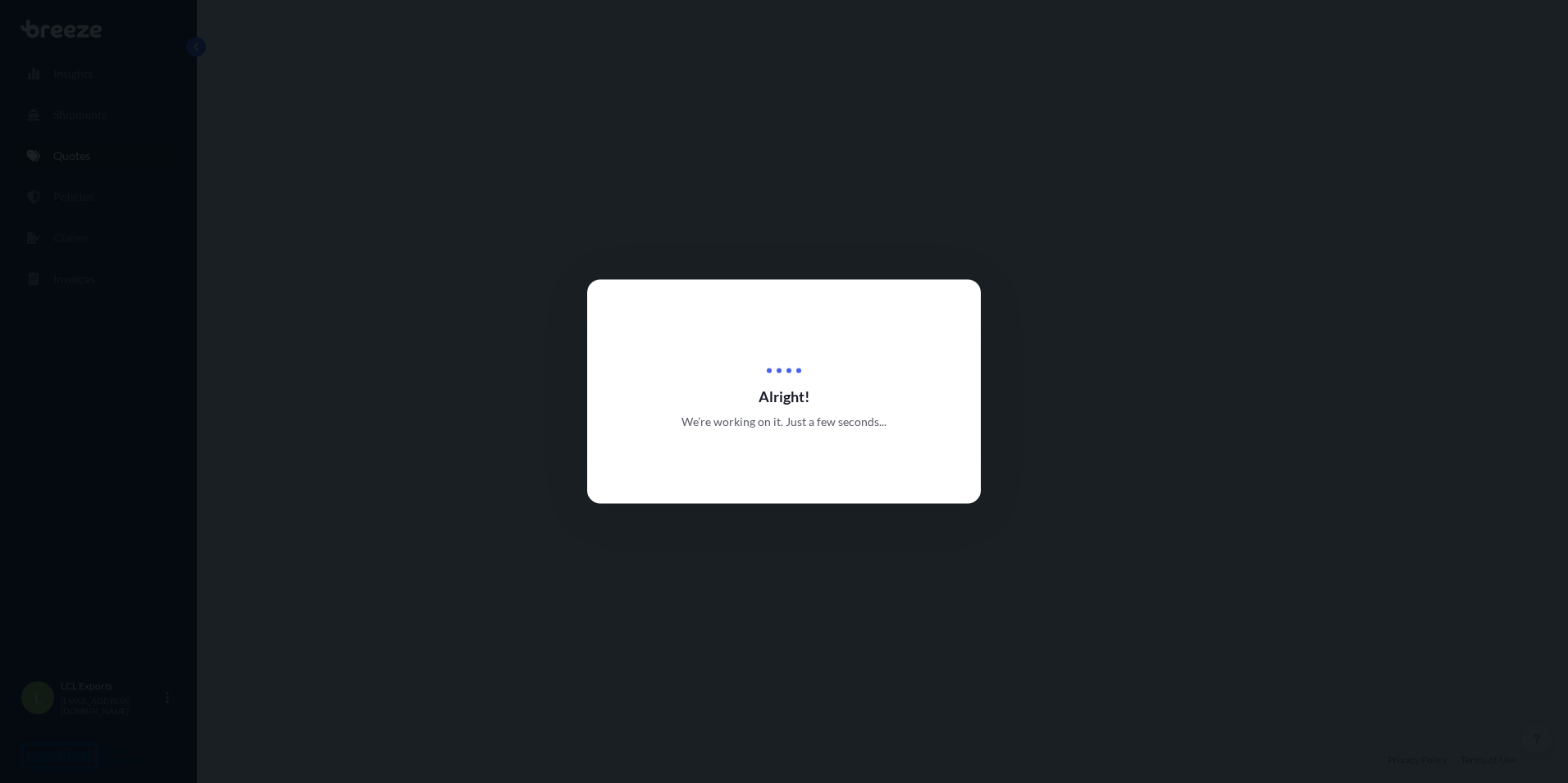
select select "Sea"
select select "1"
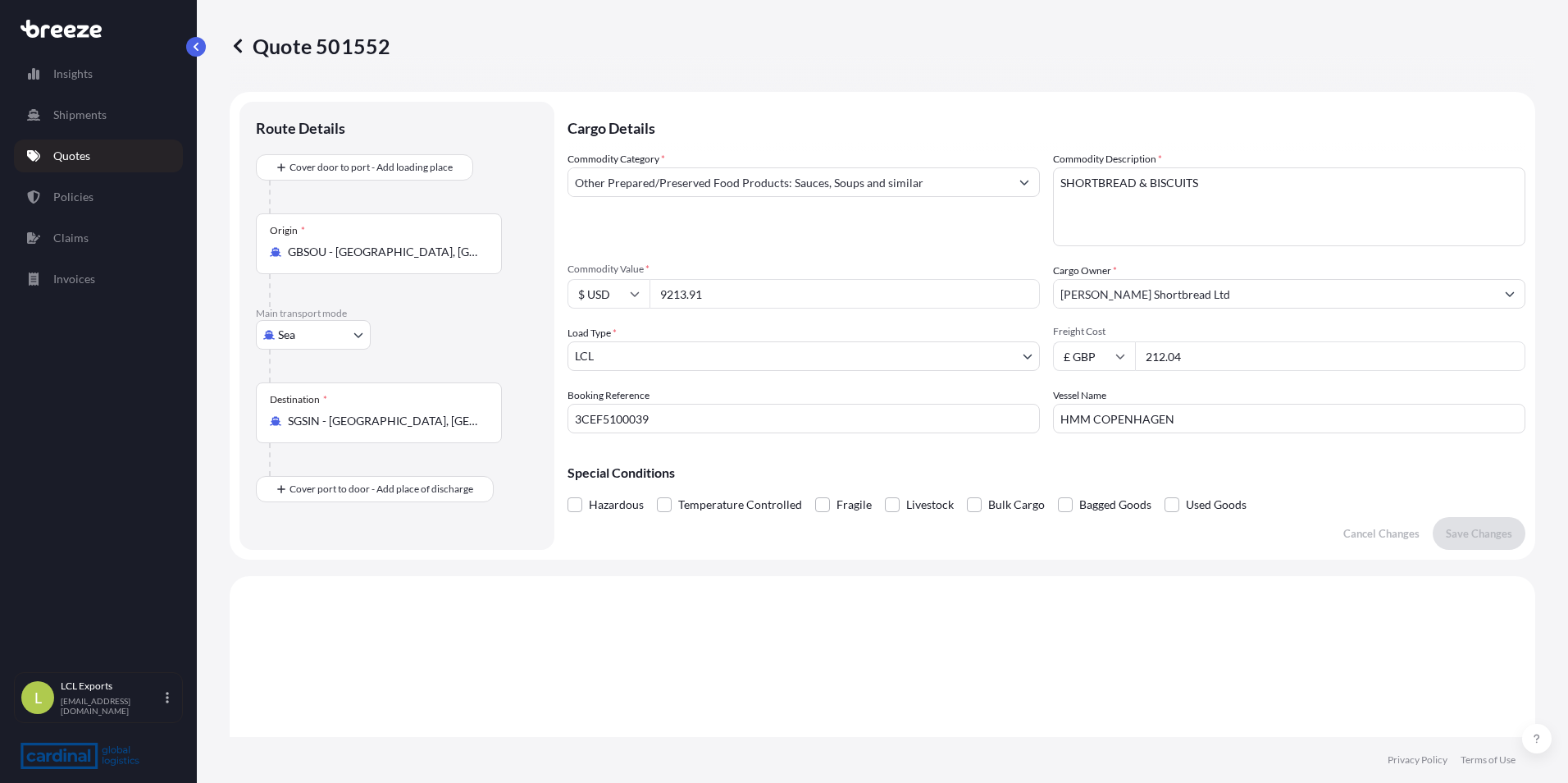
scroll to position [139, 0]
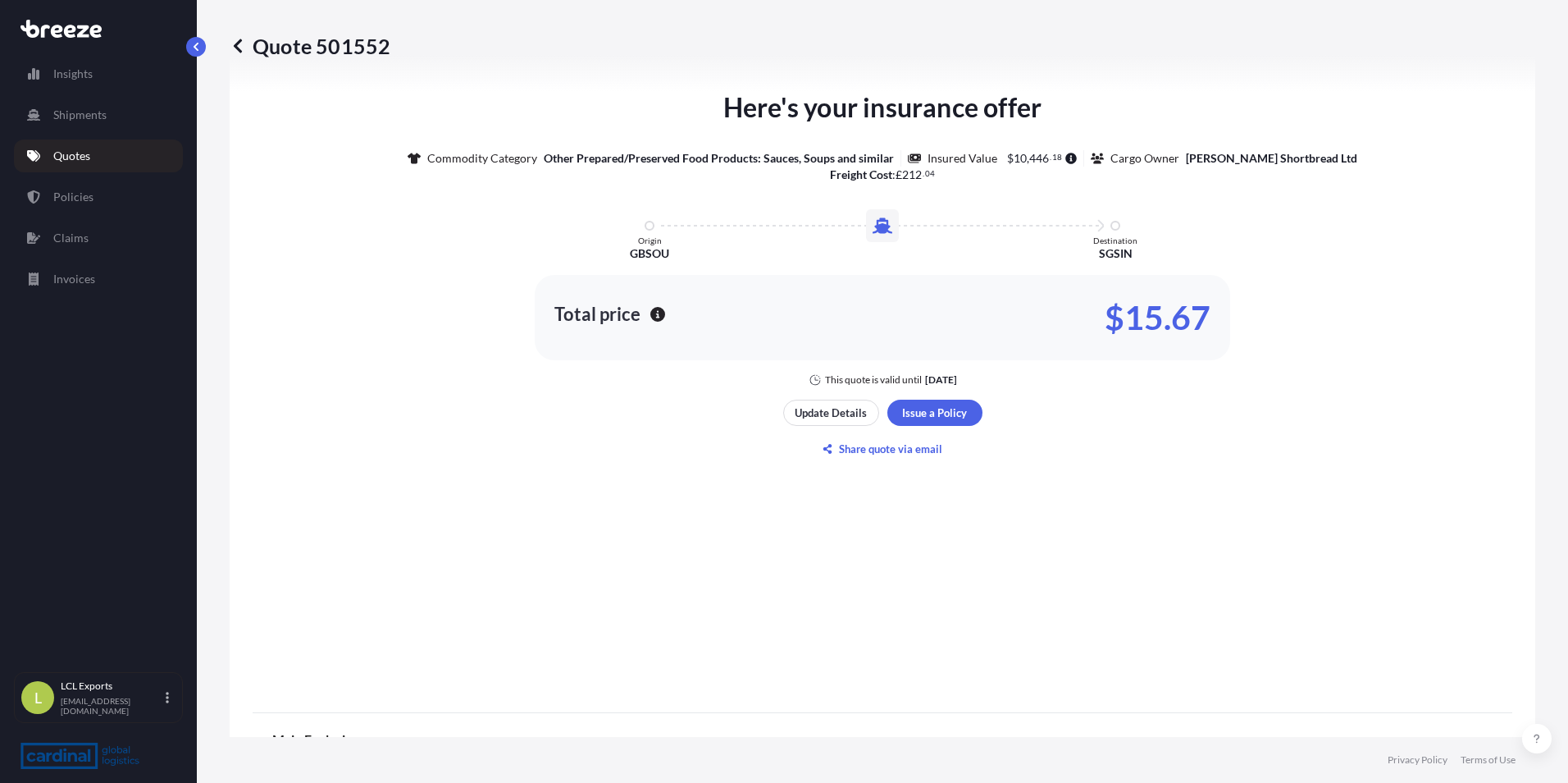
click at [1125, 330] on p "$15.67" at bounding box center [1157, 318] width 106 height 26
click at [1122, 325] on p "$15.67" at bounding box center [1157, 318] width 106 height 26
